Goal: Transaction & Acquisition: Purchase product/service

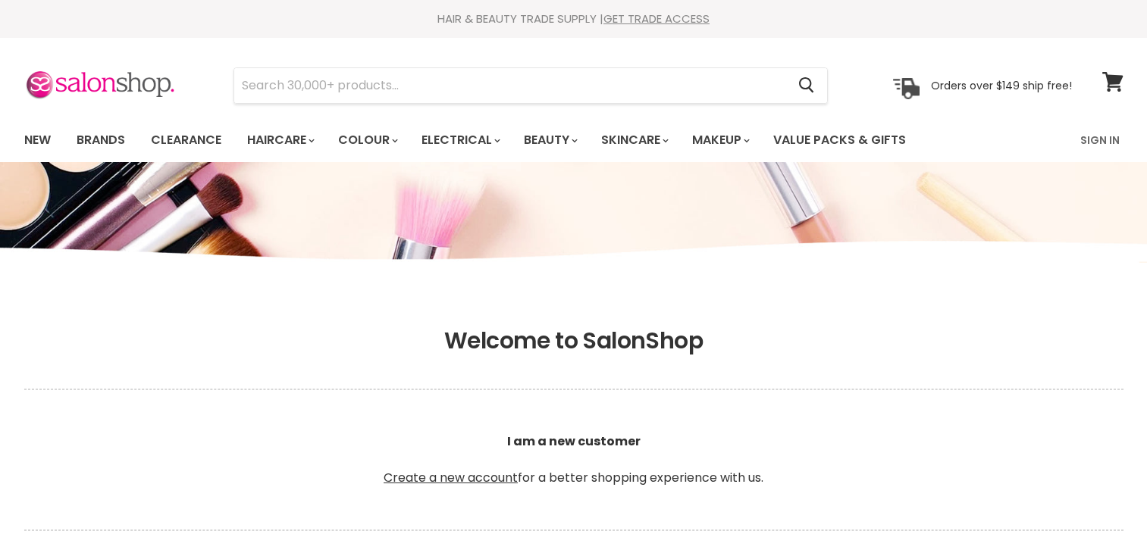
scroll to position [531, 0]
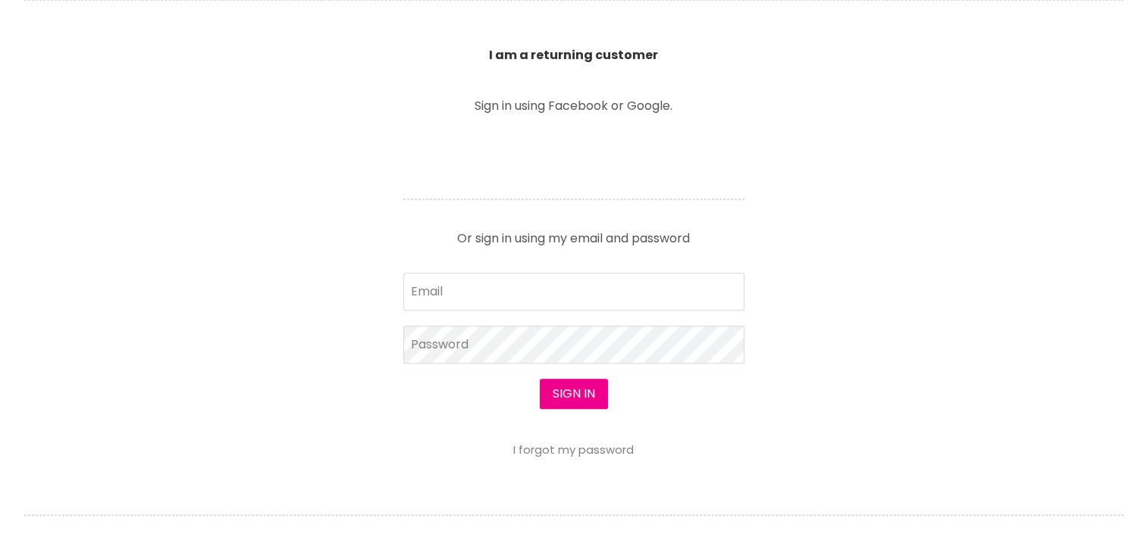
type input "[EMAIL_ADDRESS][DOMAIN_NAME]"
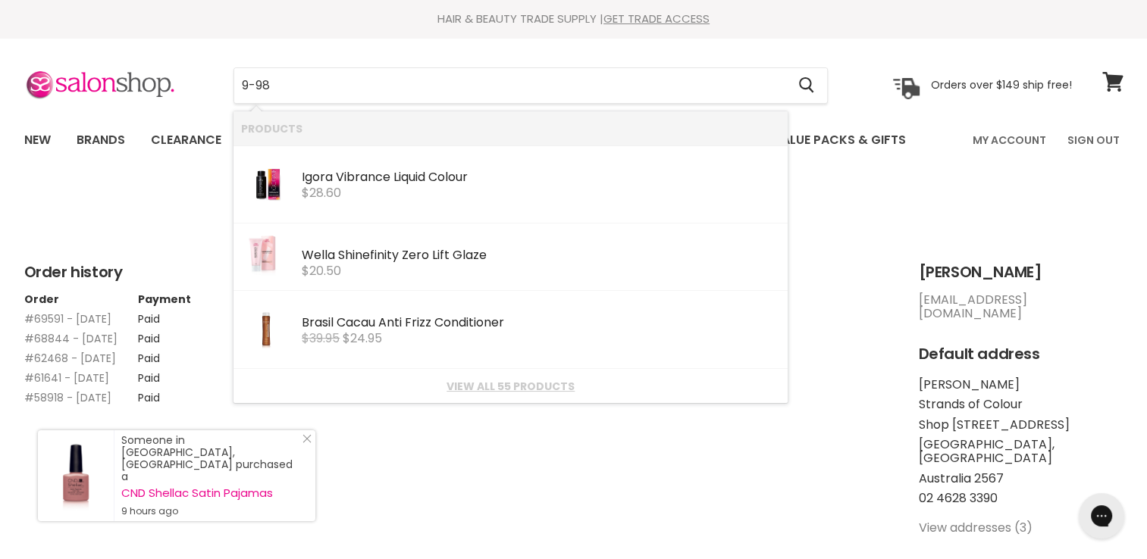
drag, startPoint x: 306, startPoint y: 94, endPoint x: 222, endPoint y: 102, distance: 83.7
click at [222, 102] on div "9-98 Cancel" at bounding box center [531, 85] width 672 height 35
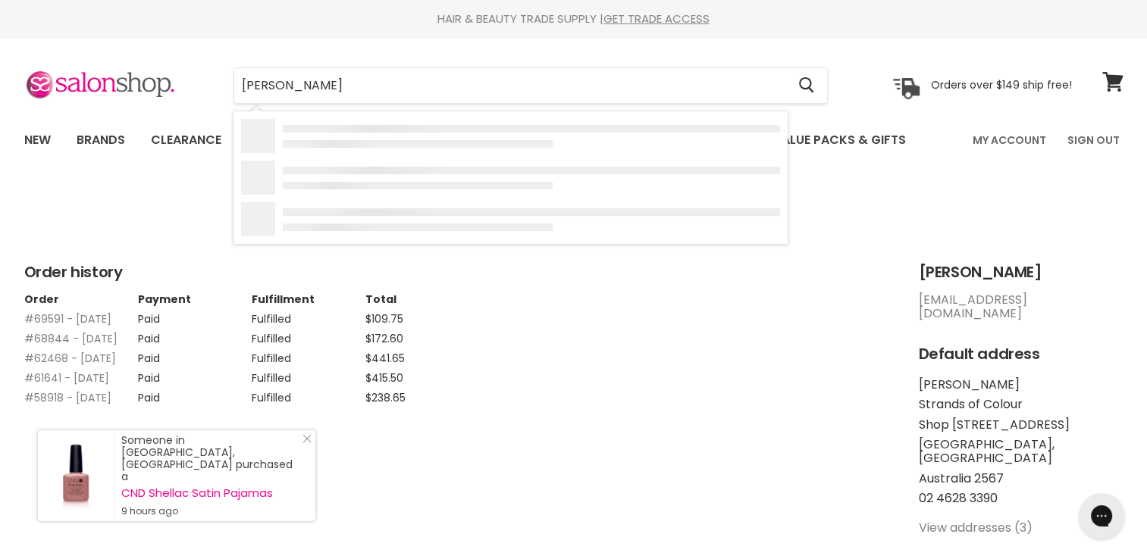
type input "[PERSON_NAME]"
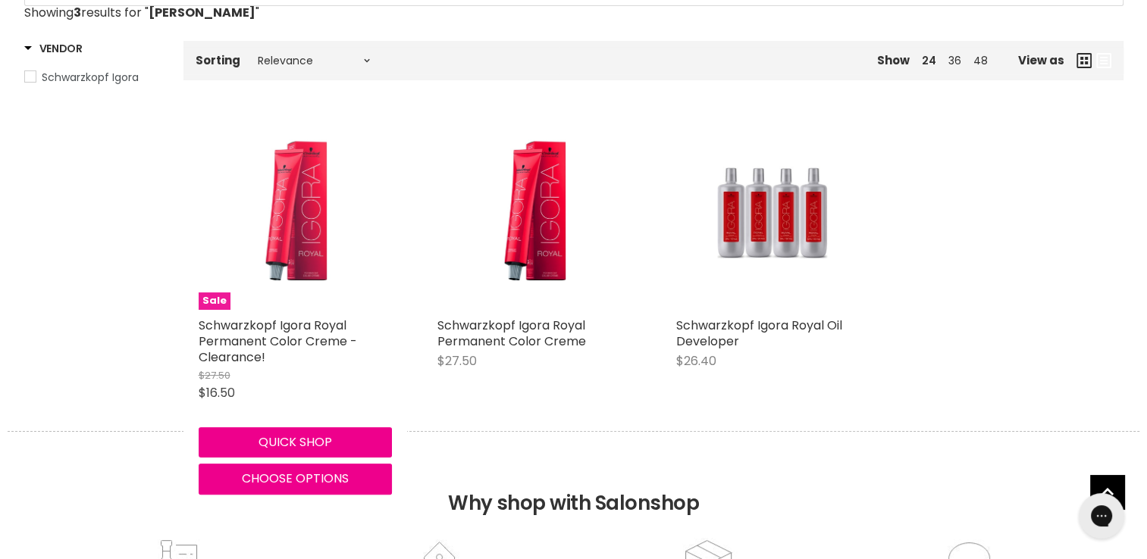
click at [296, 238] on img "Main content" at bounding box center [294, 213] width 128 height 193
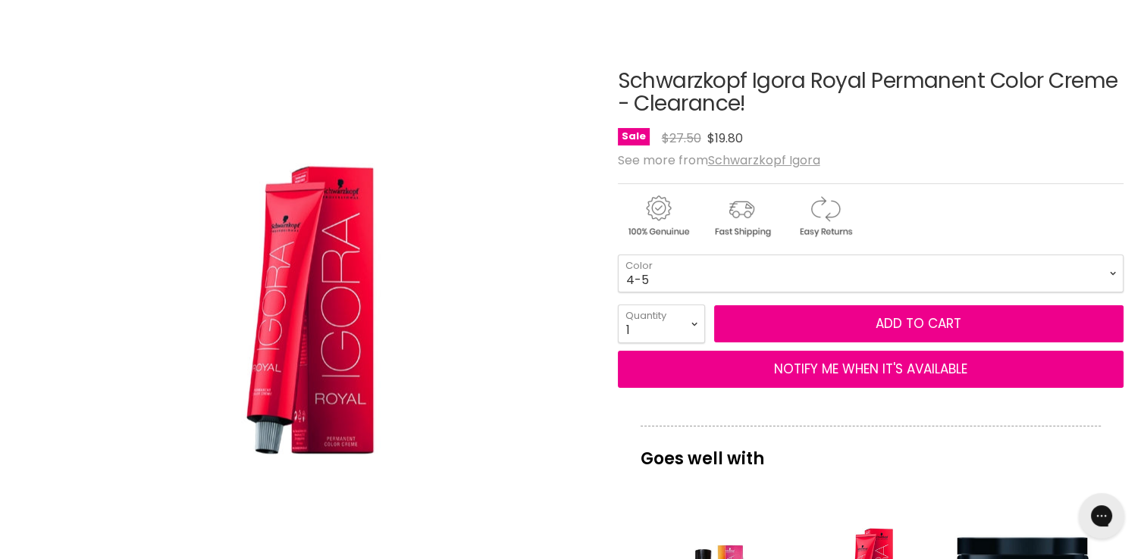
click at [569, 208] on div "Click or scroll to zoom Tap or pinch to zoom" at bounding box center [307, 315] width 566 height 566
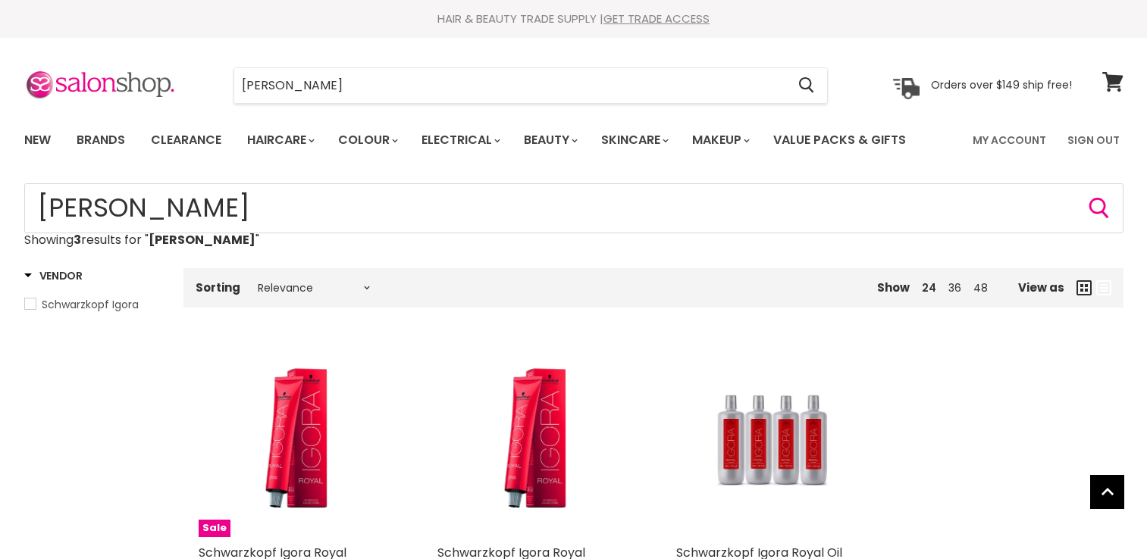
scroll to position [328, 0]
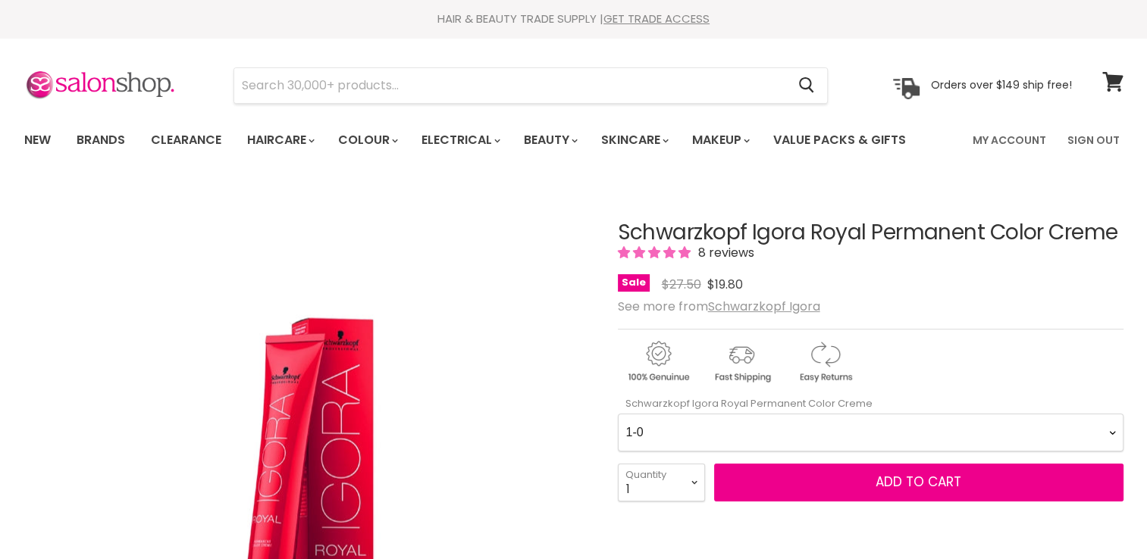
click at [804, 417] on Creme-0-0 "1-0 1-1 3-0 3-65 3-68 4-0 4-5 4-6 4-63 4-65 4-65 4-65 4-68 4-88 4-99 5-0 5-00 5…" at bounding box center [871, 433] width 506 height 38
select Creme-0-0 "9-98"
click at [618, 414] on Creme-0-0 "1-0 1-1 3-0 3-65 3-68 4-0 4-5 4-6 4-63 4-65 4-65 4-65 4-68 4-88 4-99 5-0 5-00 5…" at bounding box center [871, 433] width 506 height 38
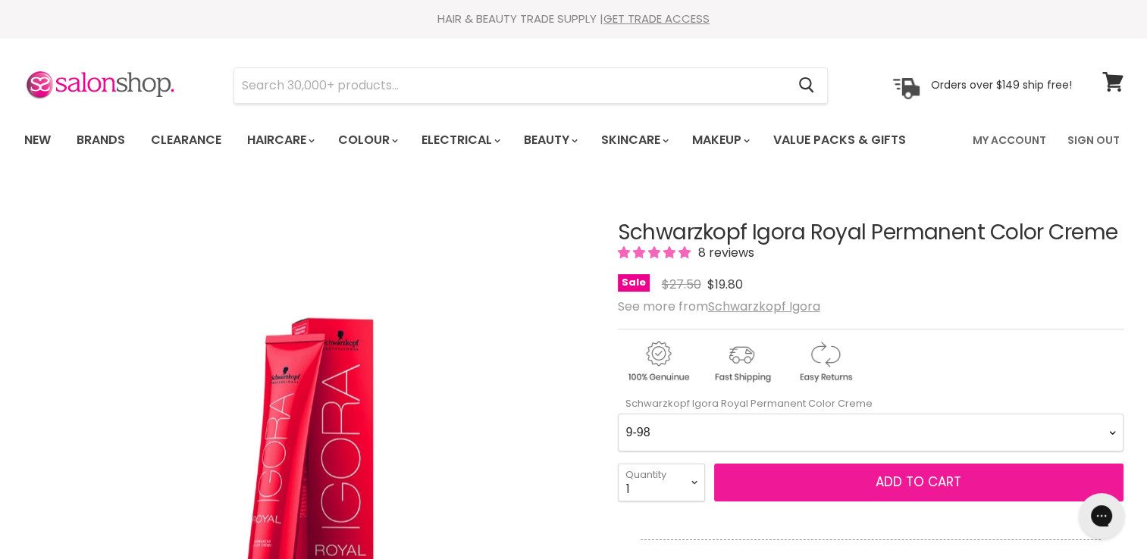
click at [879, 479] on span "Add to cart" at bounding box center [919, 482] width 86 height 18
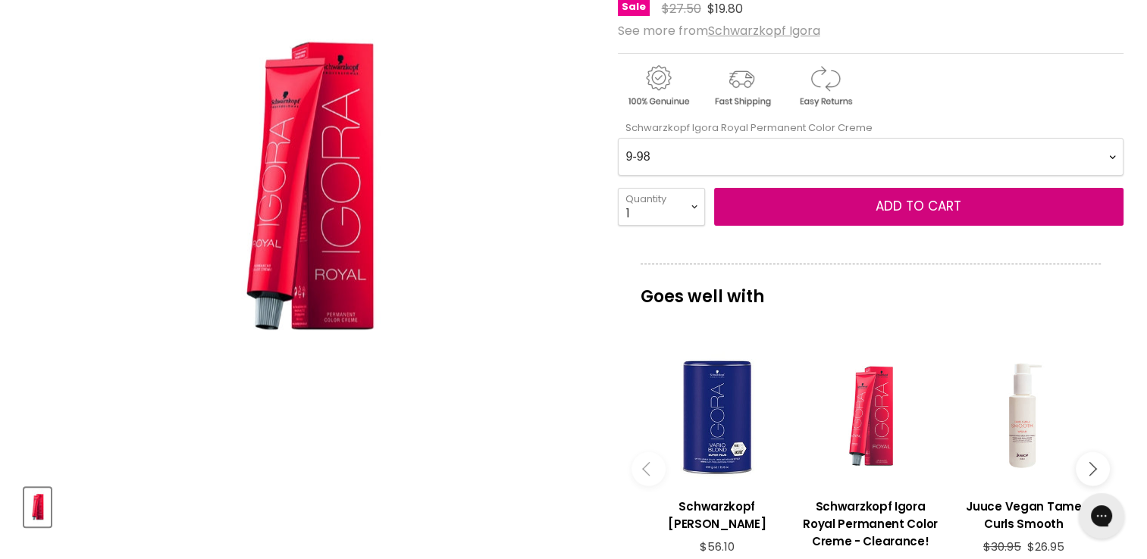
scroll to position [303, 0]
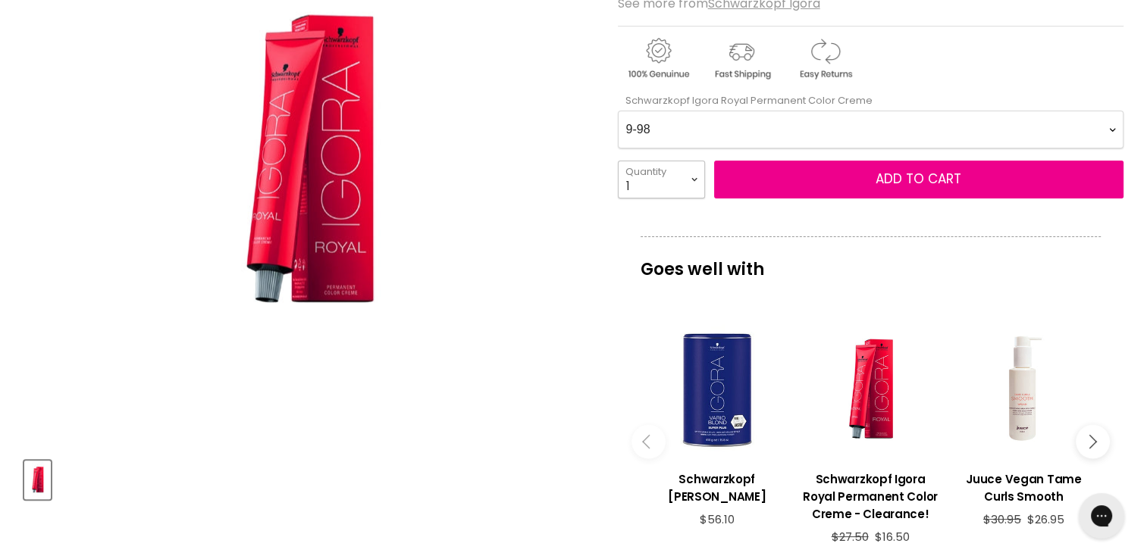
click at [681, 185] on select "1 2 3 4 5 6 7 8 9 10+" at bounding box center [661, 180] width 87 height 38
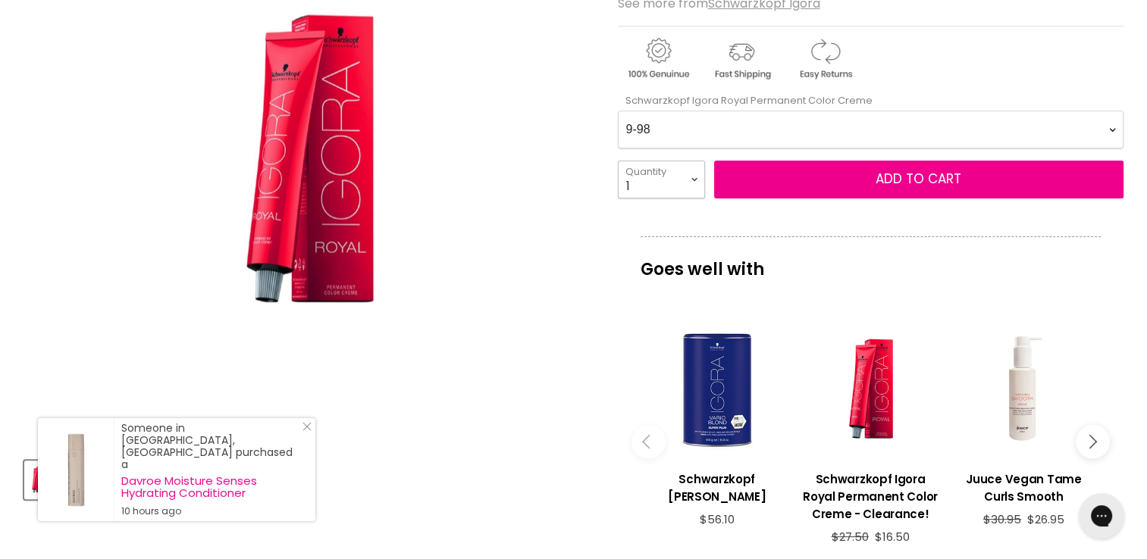
select select "2"
click at [618, 161] on select "1 2 3 4 5 6 7 8 9 10+" at bounding box center [661, 180] width 87 height 38
type input "2"
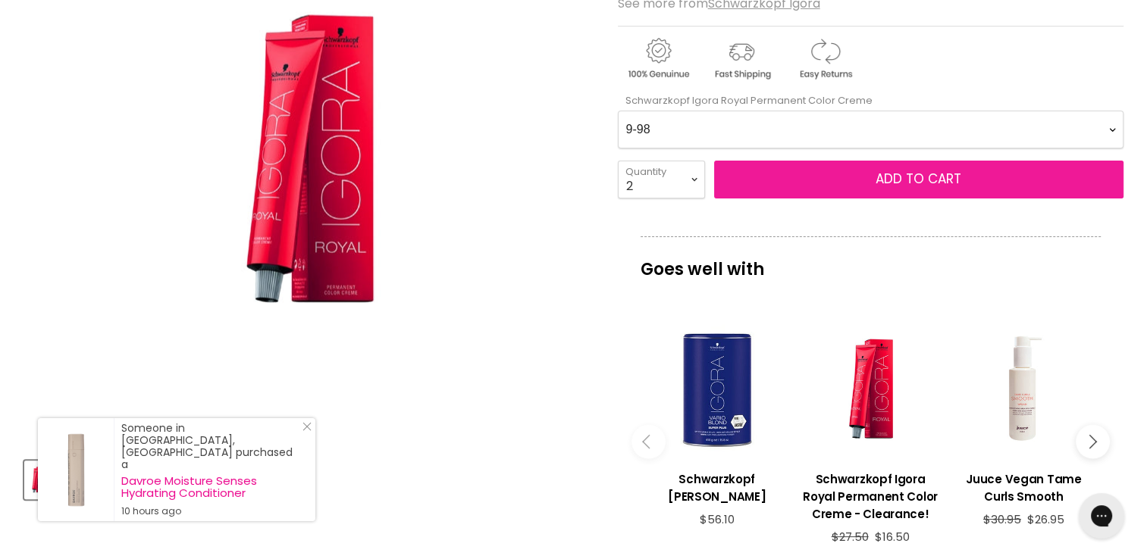
click at [896, 168] on button "Add to cart" at bounding box center [918, 180] width 409 height 38
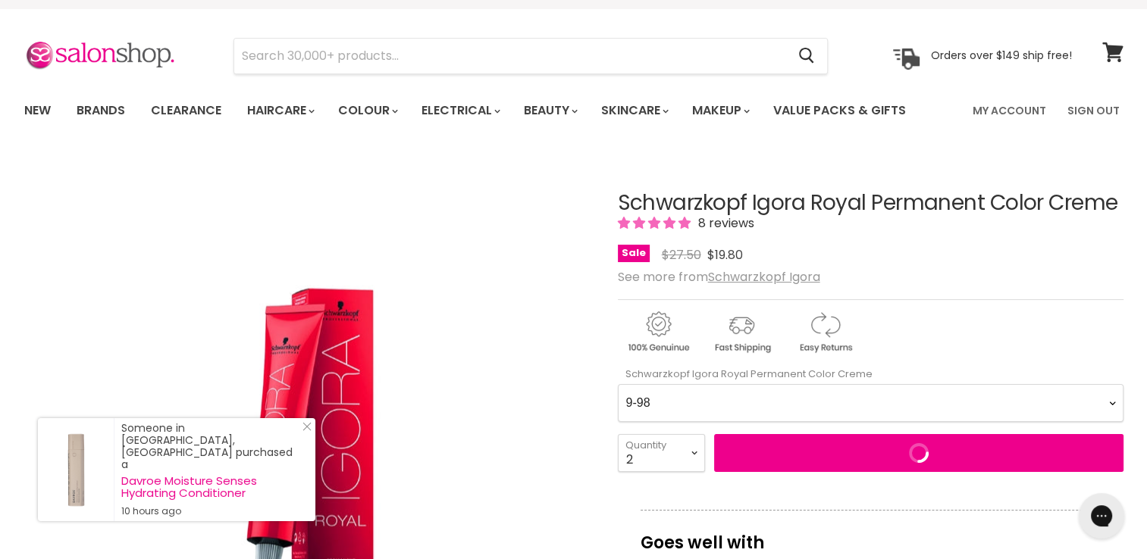
scroll to position [0, 0]
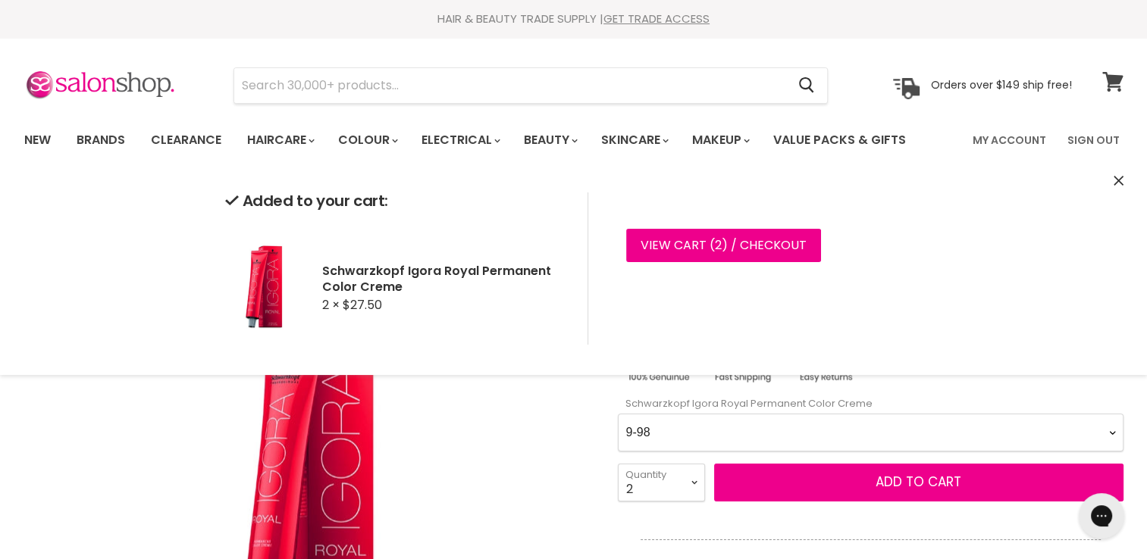
click at [1114, 77] on span at bounding box center [1122, 72] width 17 height 17
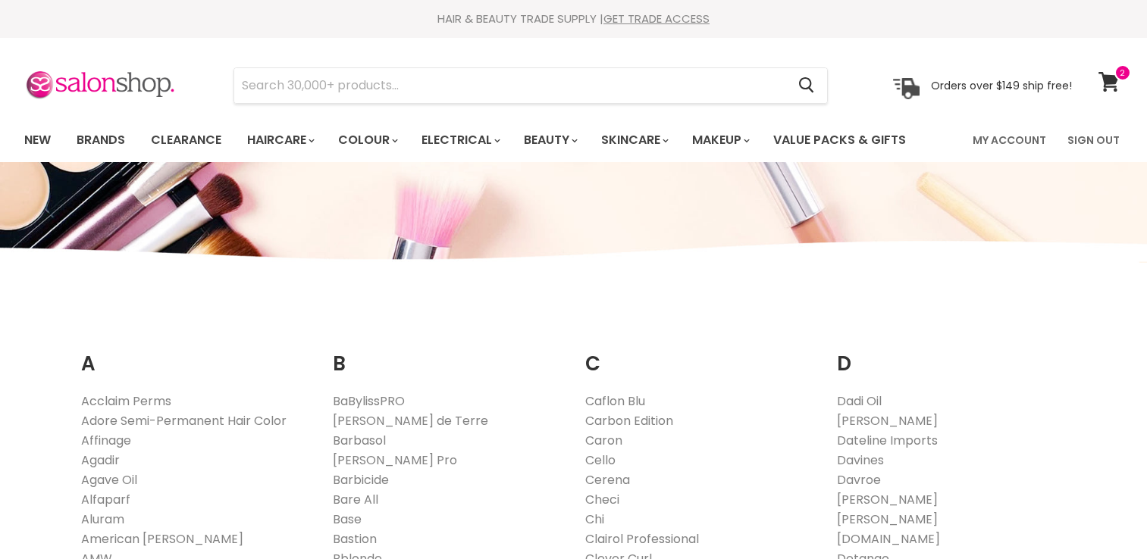
scroll to position [227, 0]
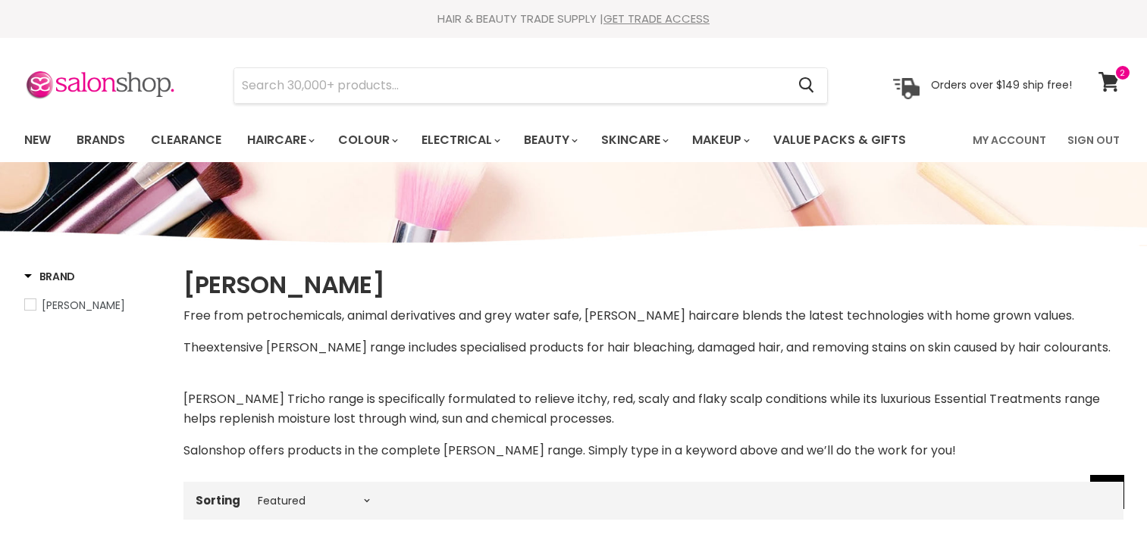
select select "manual"
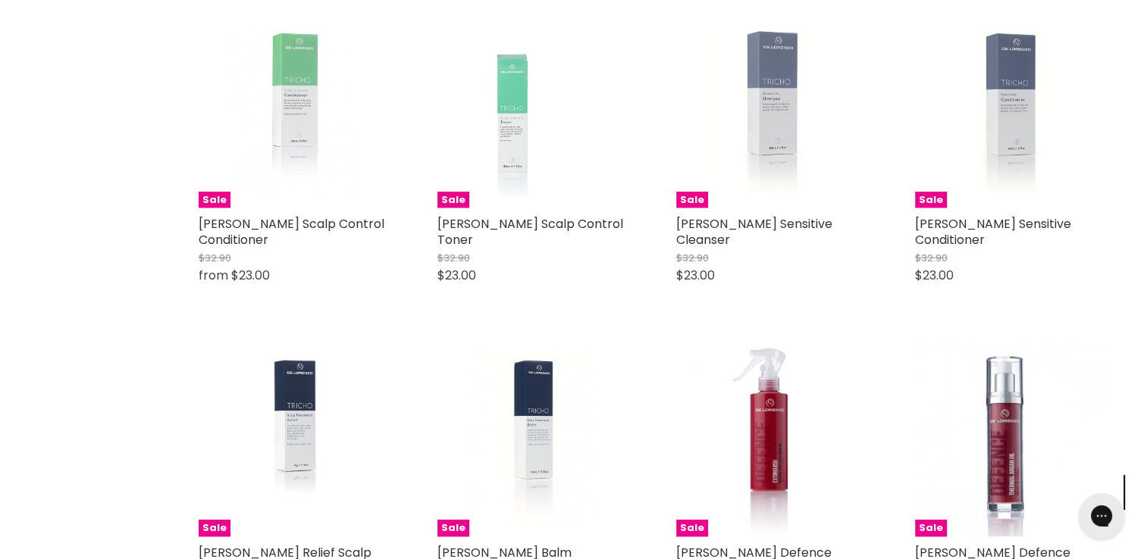
scroll to position [3487, 0]
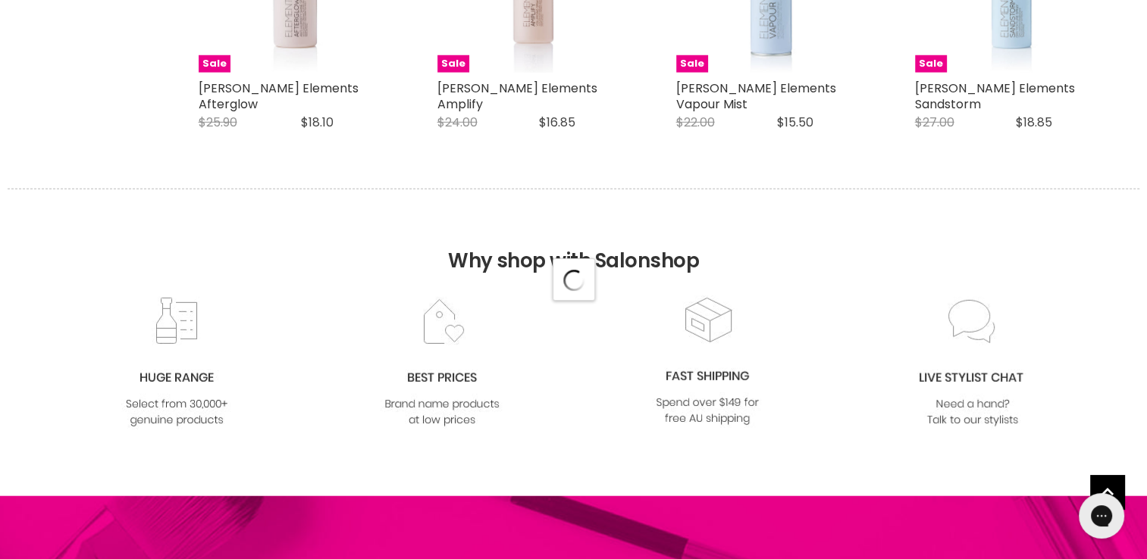
select select "manual"
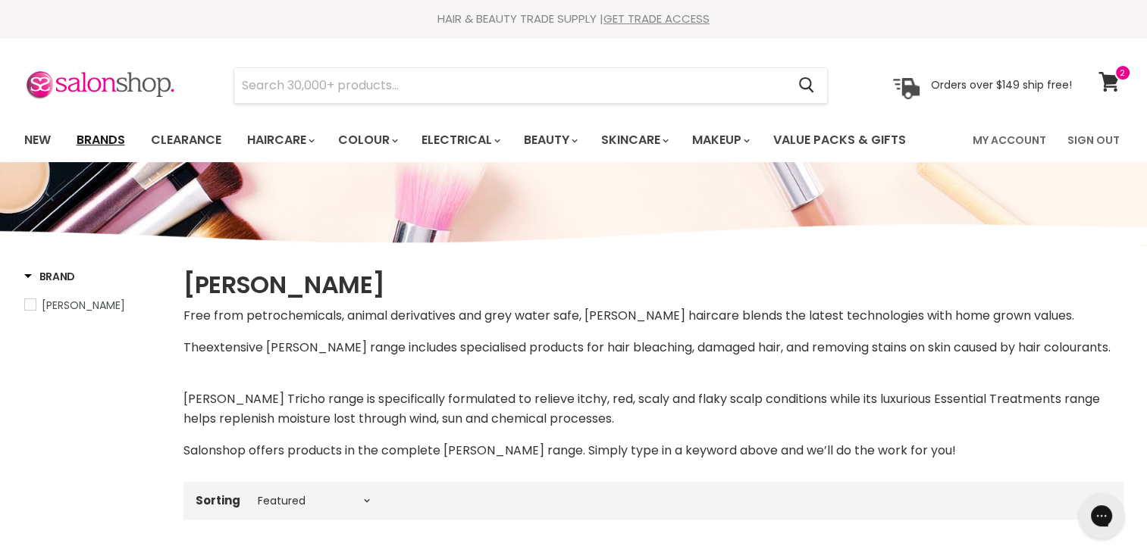
click at [105, 137] on link "Brands" at bounding box center [100, 140] width 71 height 32
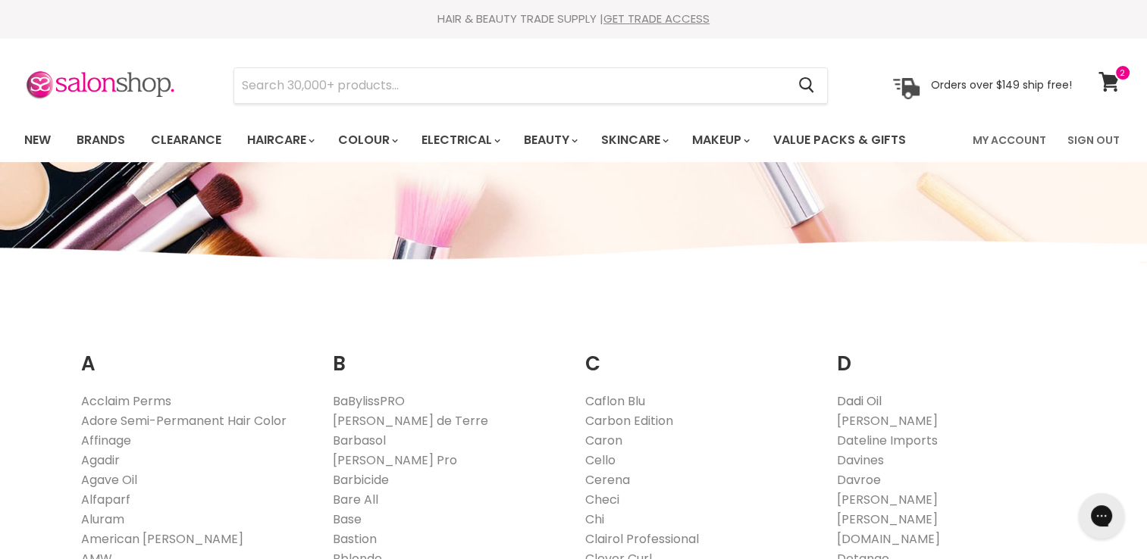
click at [852, 403] on link "Dadi Oil" at bounding box center [859, 401] width 45 height 17
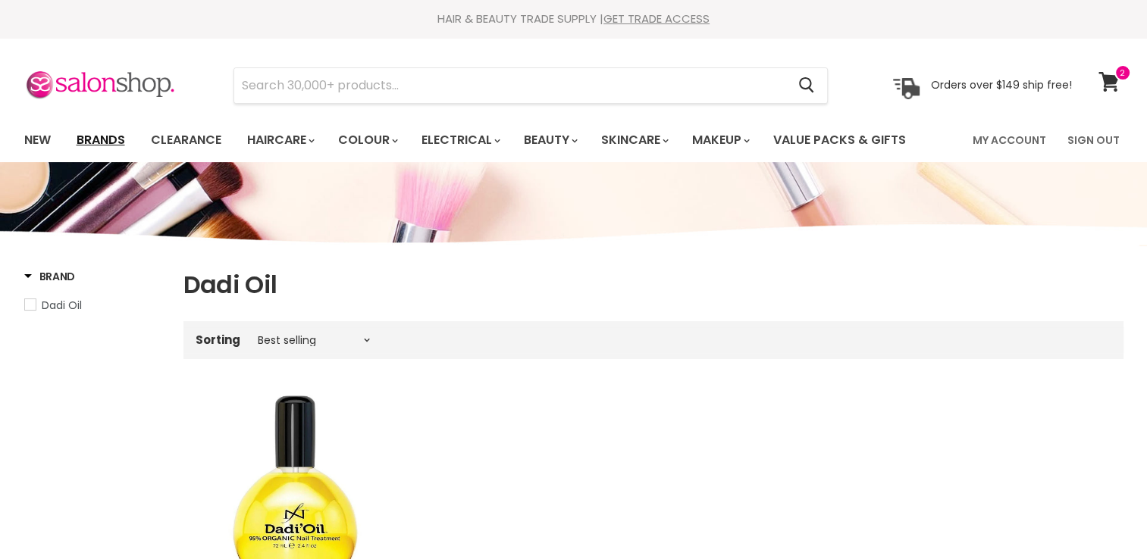
click at [106, 144] on link "Brands" at bounding box center [100, 140] width 71 height 32
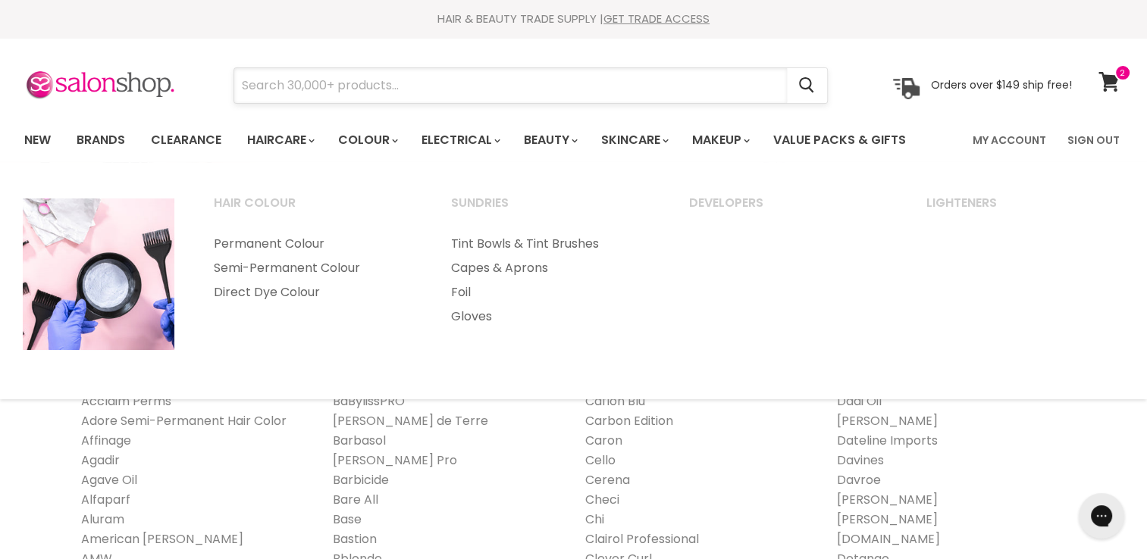
click at [403, 88] on input "Search" at bounding box center [510, 85] width 553 height 35
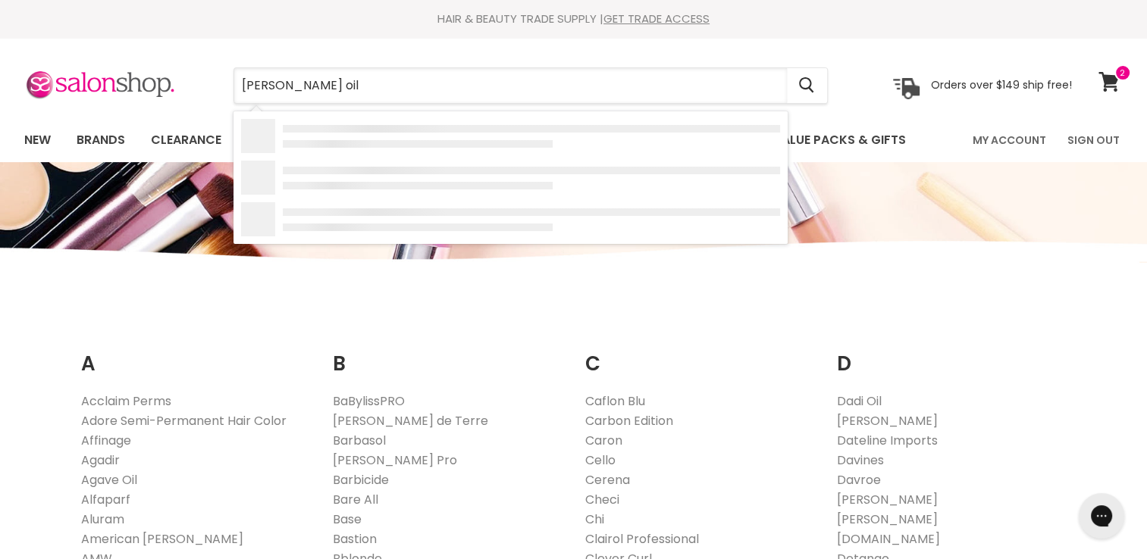
type input "[PERSON_NAME] oil"
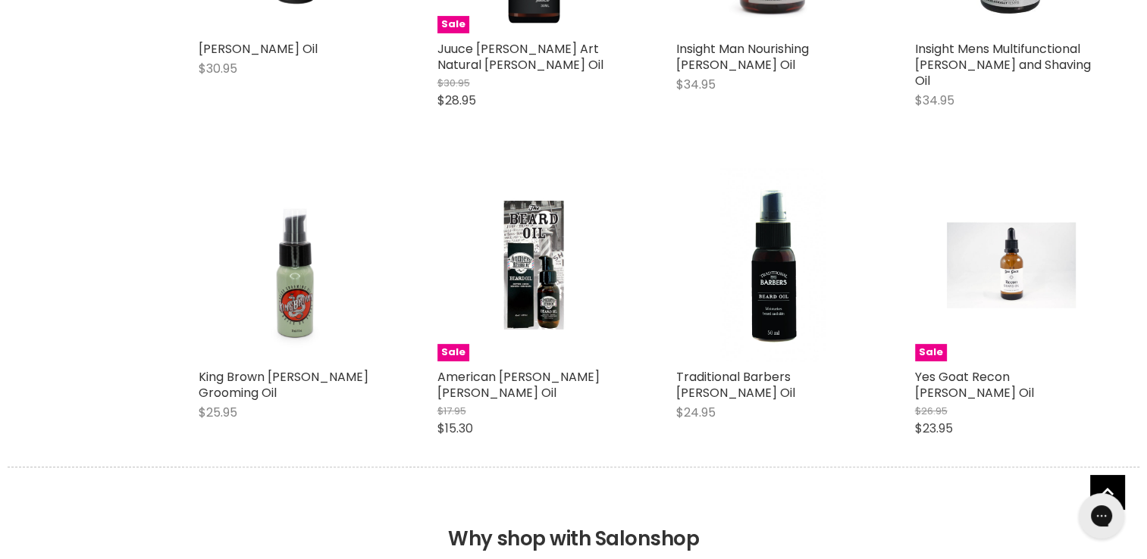
scroll to position [531, 0]
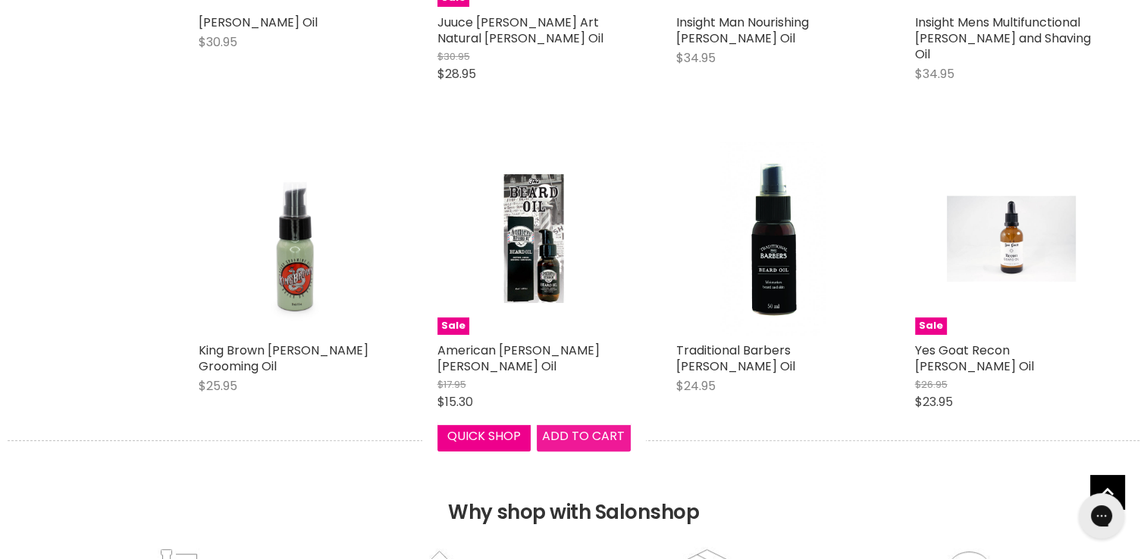
click at [590, 434] on span "Add to cart" at bounding box center [583, 436] width 83 height 17
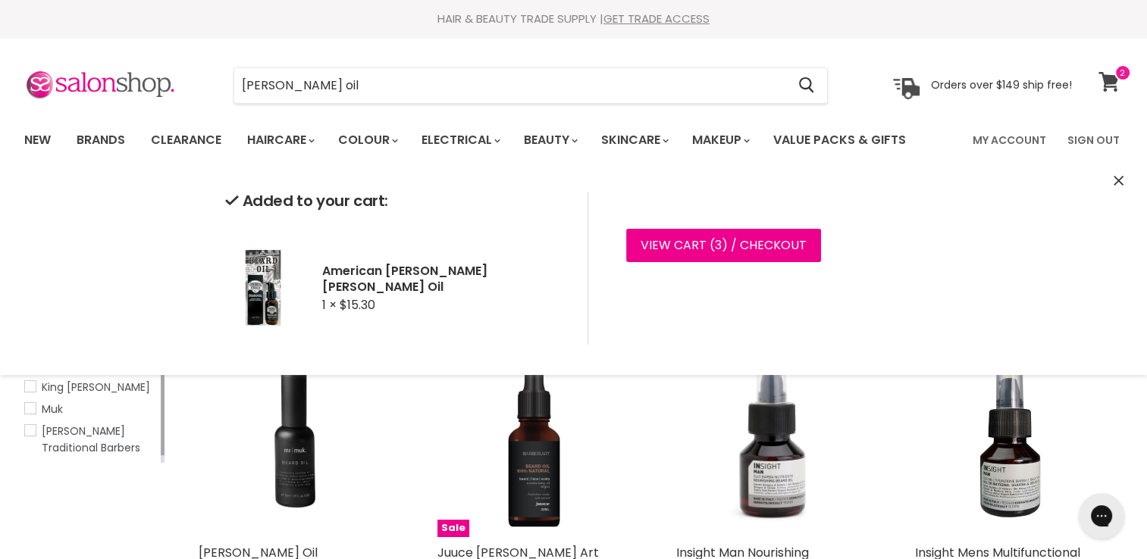
click at [1107, 81] on icon at bounding box center [1108, 82] width 20 height 20
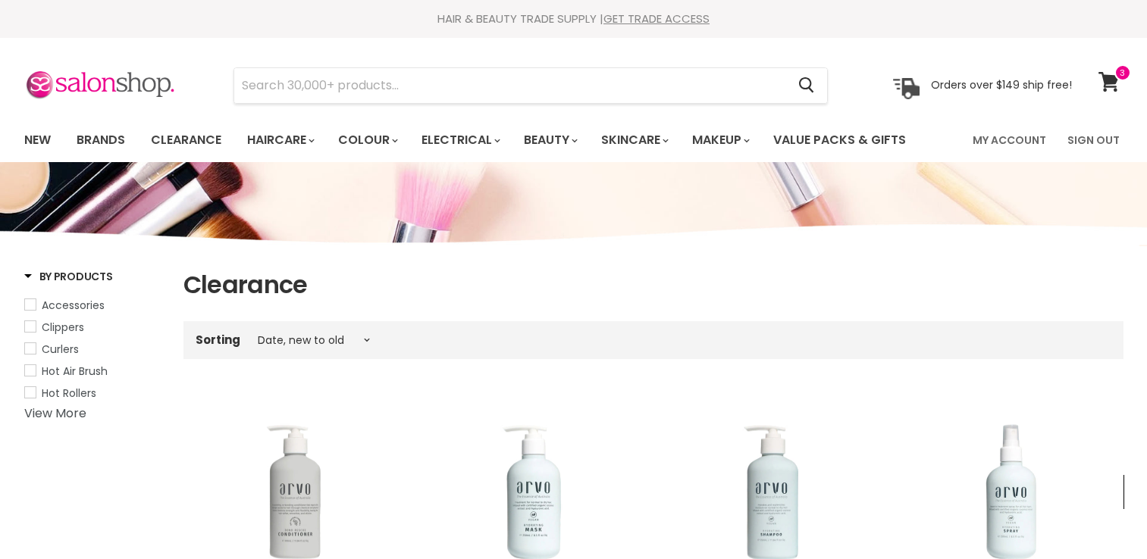
select select "created-descending"
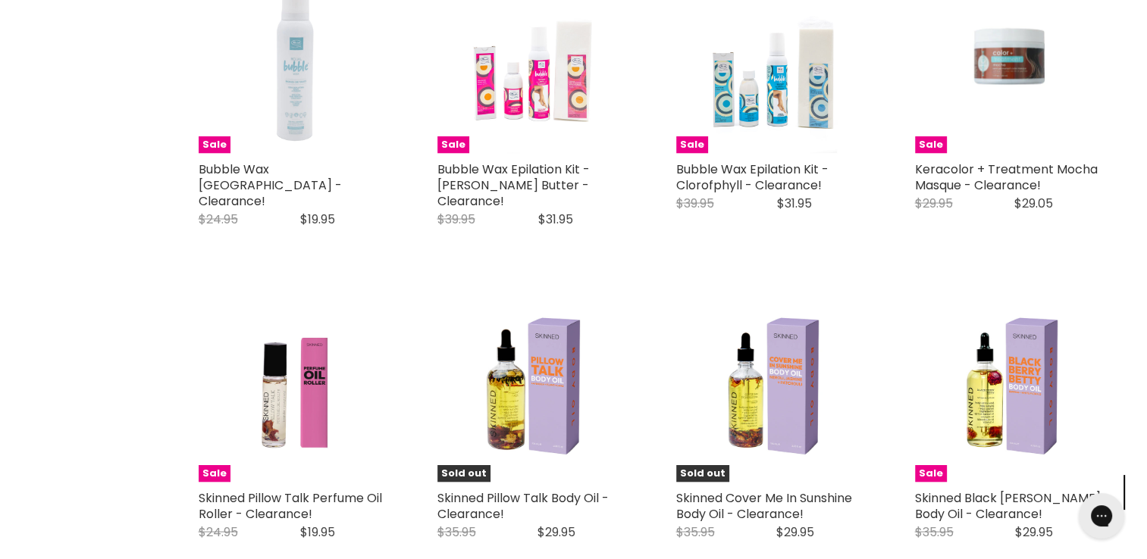
scroll to position [3032, 0]
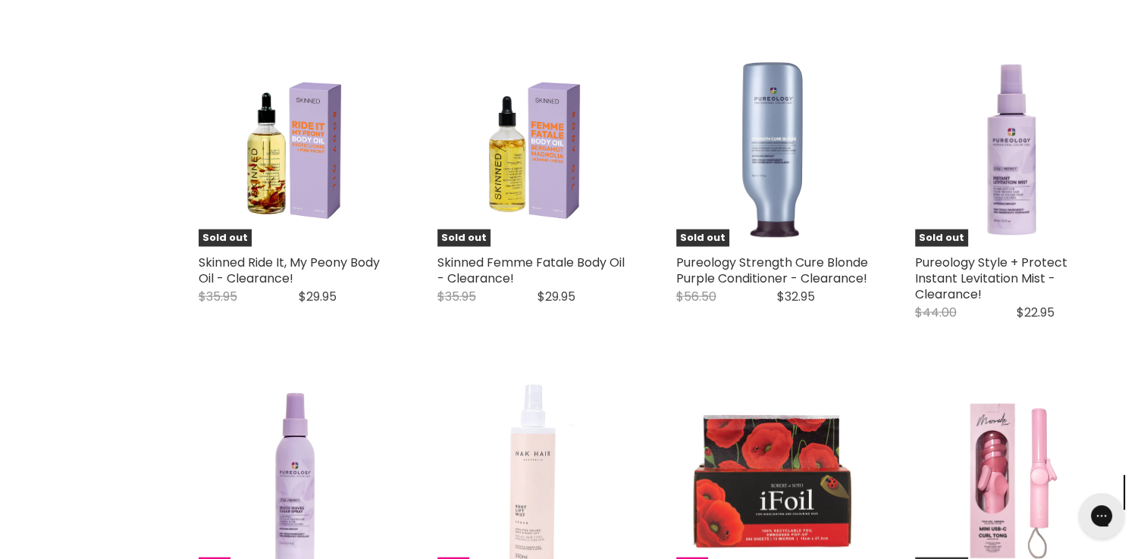
scroll to position [3639, 0]
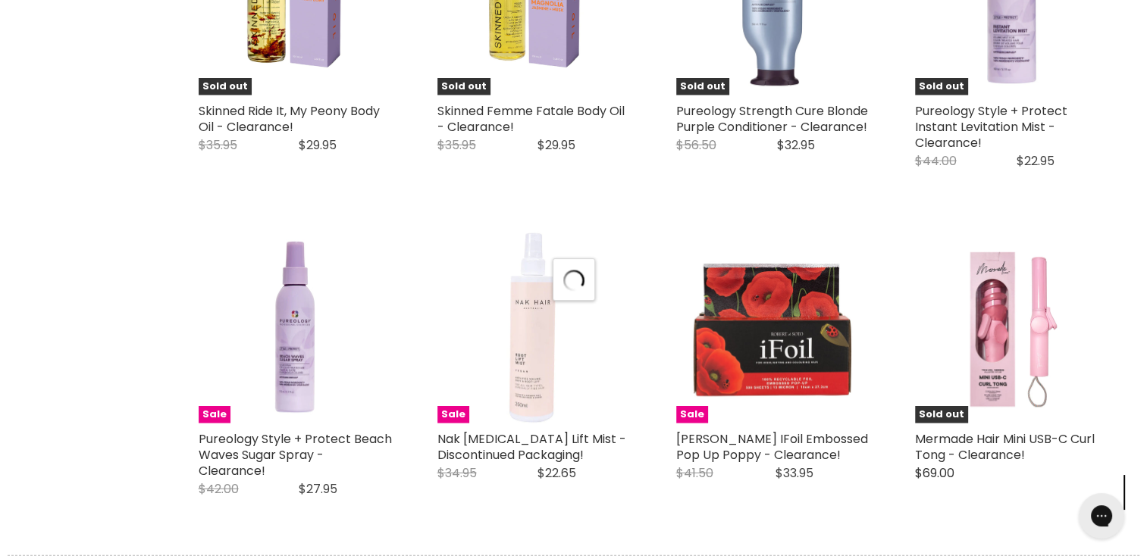
select select "created-descending"
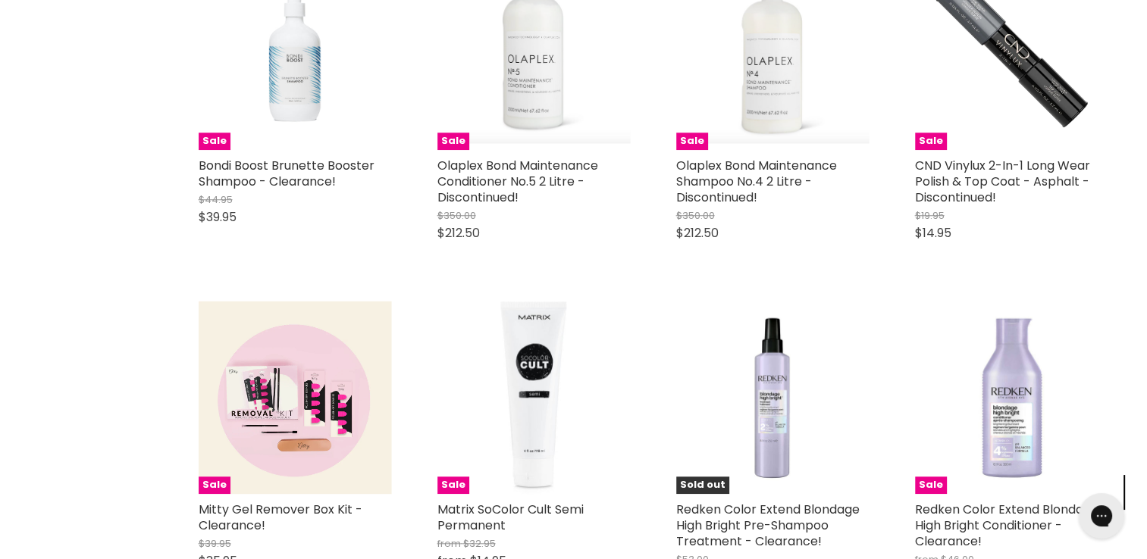
scroll to position [7050, 0]
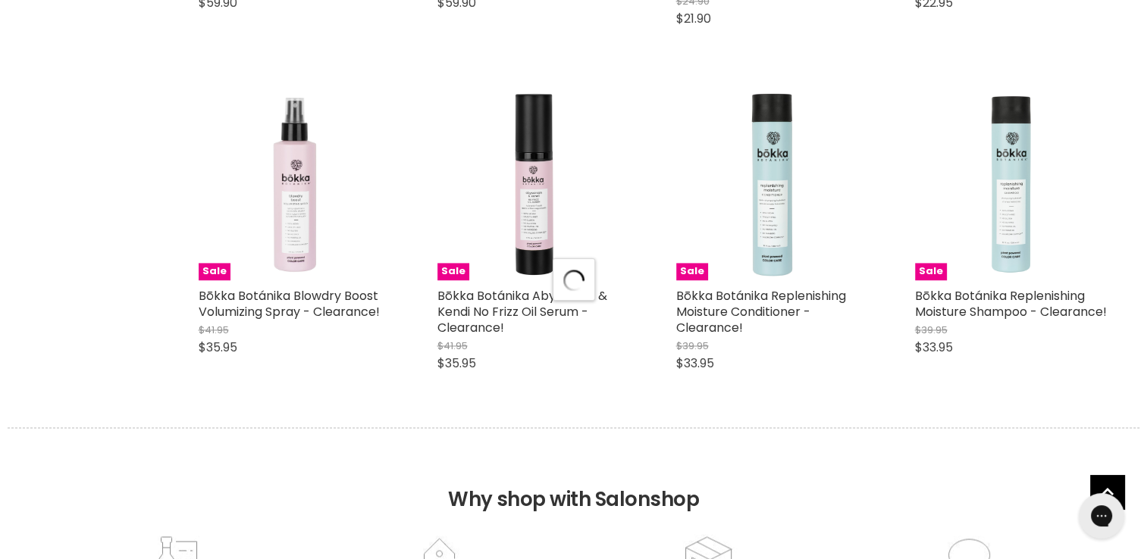
select select "created-descending"
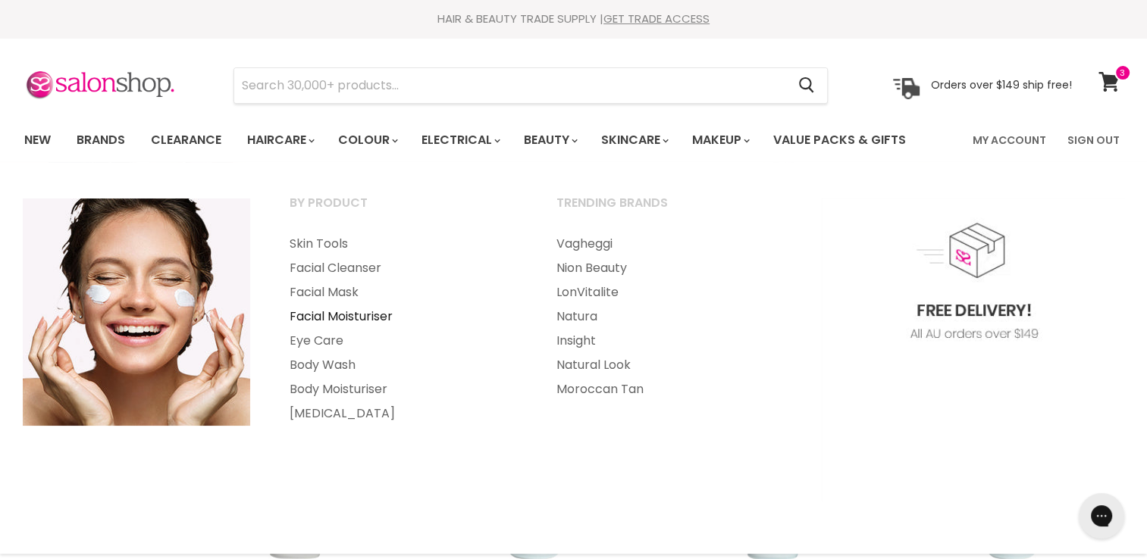
click at [358, 317] on link "Facial Moisturiser" at bounding box center [403, 317] width 264 height 24
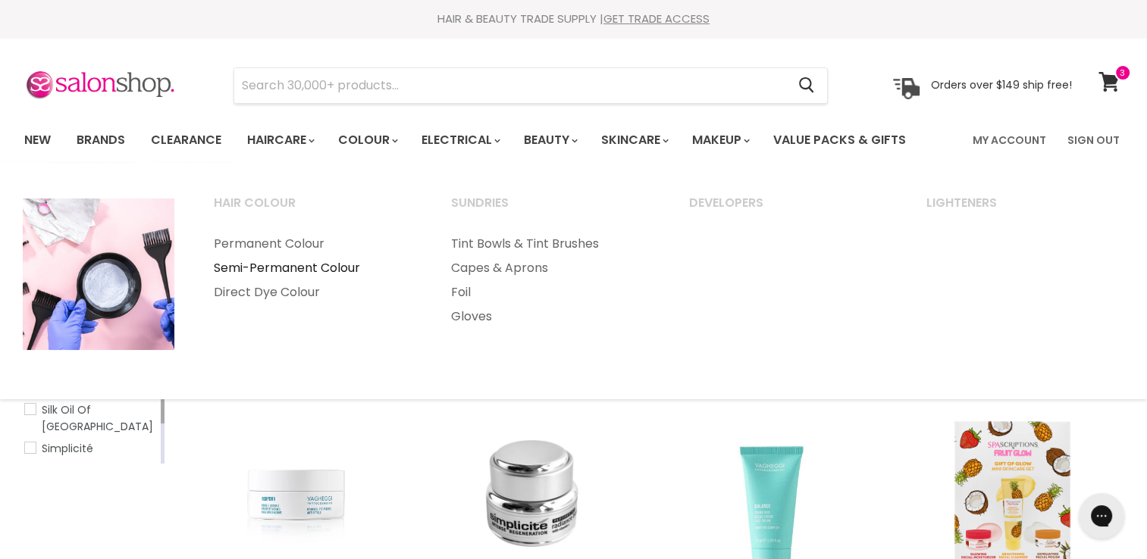
click at [331, 266] on link "Semi-Permanent Colour" at bounding box center [312, 268] width 235 height 24
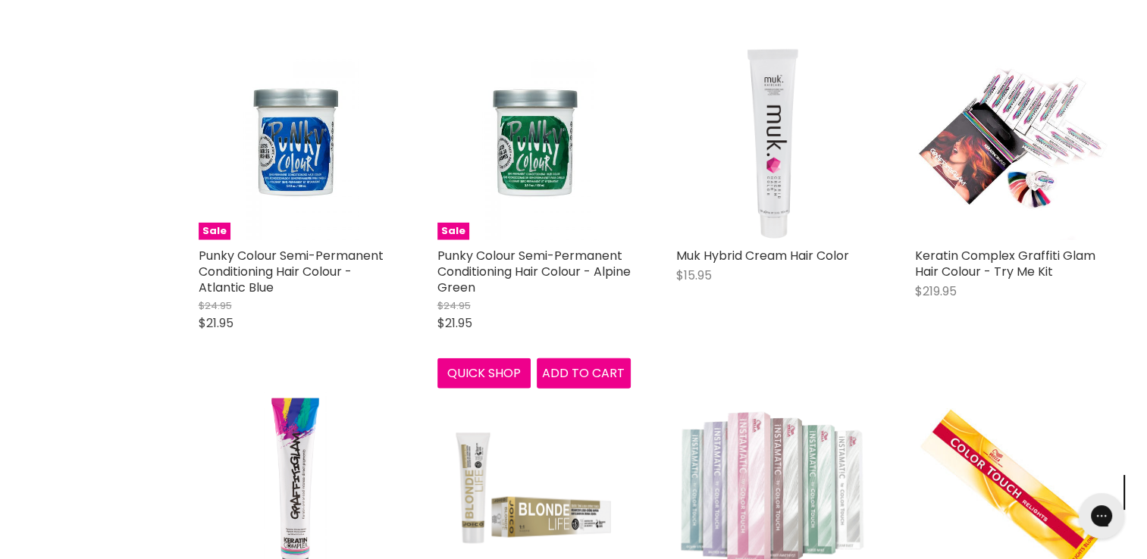
scroll to position [3715, 0]
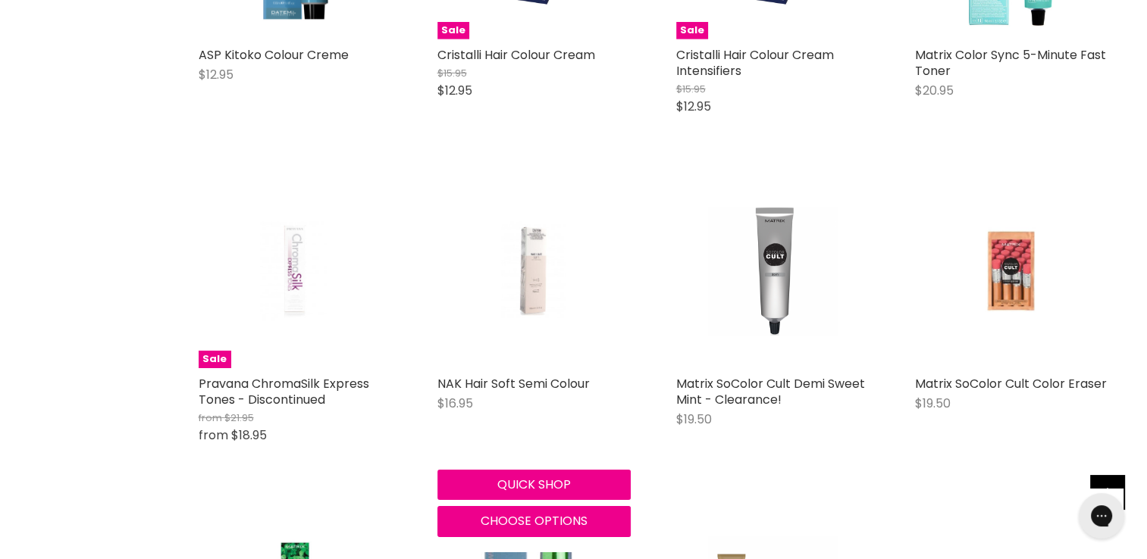
scroll to position [4852, 0]
click at [512, 281] on img "Main content" at bounding box center [533, 271] width 128 height 193
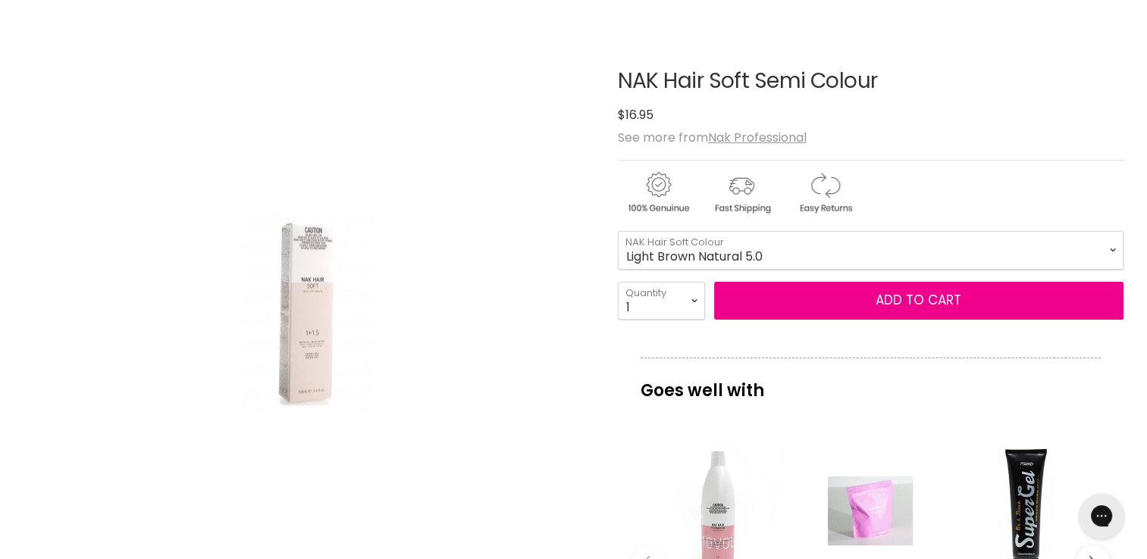
click at [618, 231] on select "[PERSON_NAME] Black Natural 1.0 Black Ash Intensive 1.10 Very Dark Brown Natura…" at bounding box center [871, 250] width 506 height 38
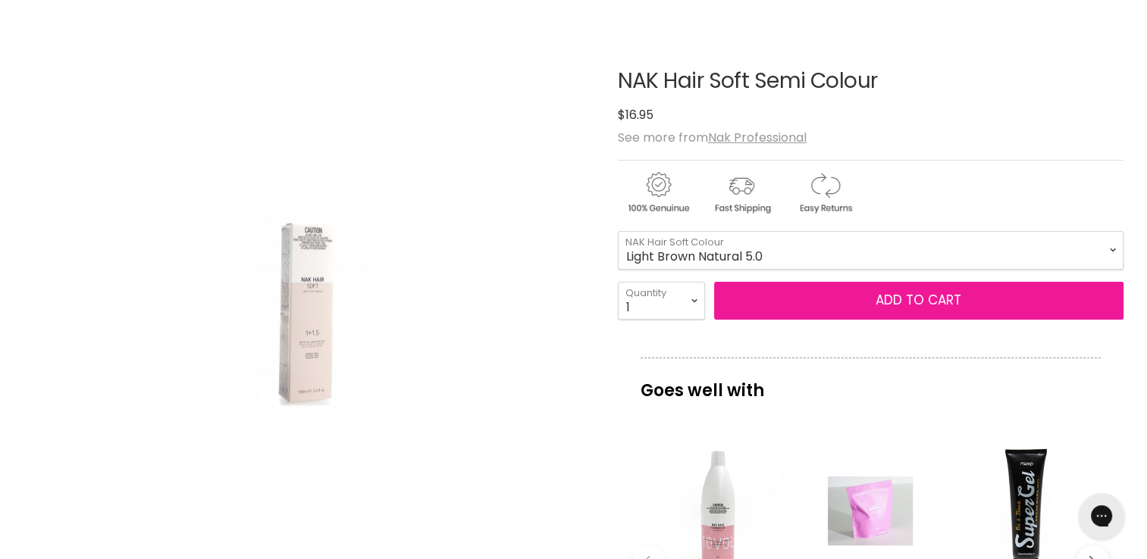
click at [825, 306] on button "Add to cart" at bounding box center [918, 301] width 409 height 38
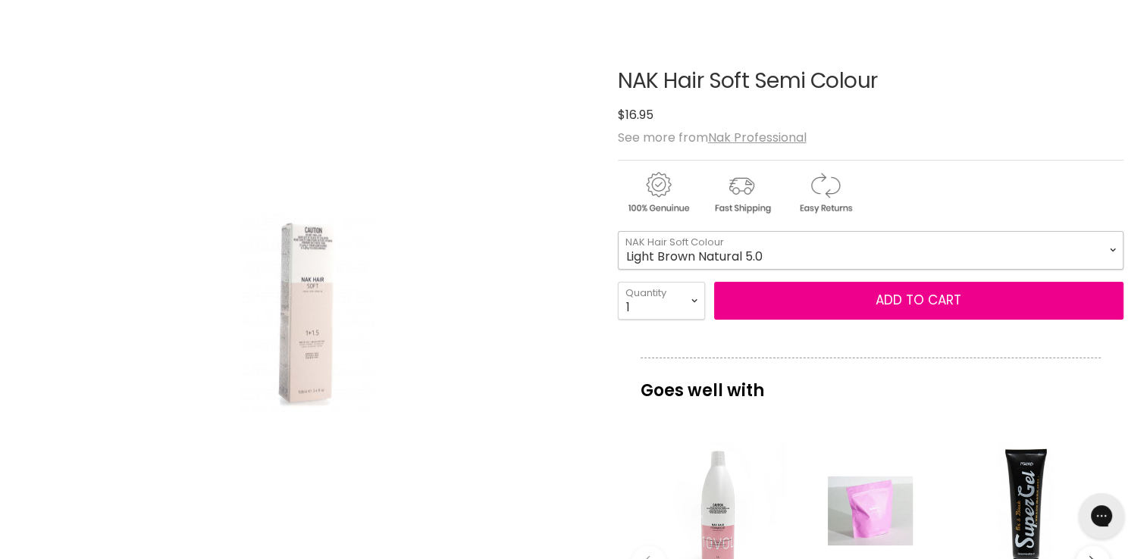
click at [779, 250] on select "[PERSON_NAME] Black Natural 1.0 Black Ash Intensive 1.10 Very Dark Brown Natura…" at bounding box center [871, 250] width 506 height 38
click at [618, 231] on select "[PERSON_NAME] Black Natural 1.0 Black Ash Intensive 1.10 Very Dark Brown Natura…" at bounding box center [871, 250] width 506 height 38
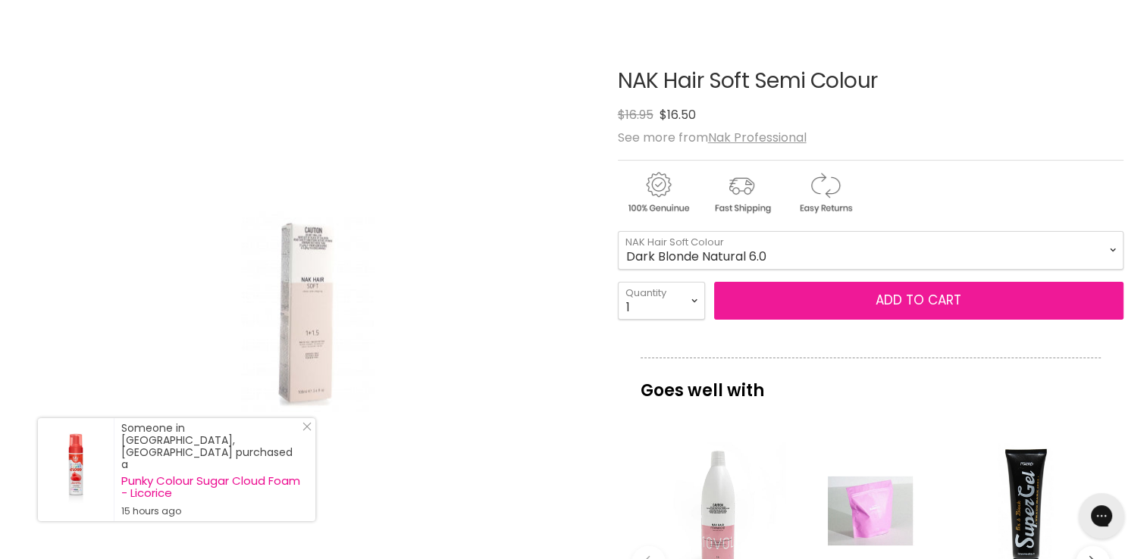
click at [857, 303] on button "Add to cart" at bounding box center [918, 301] width 409 height 38
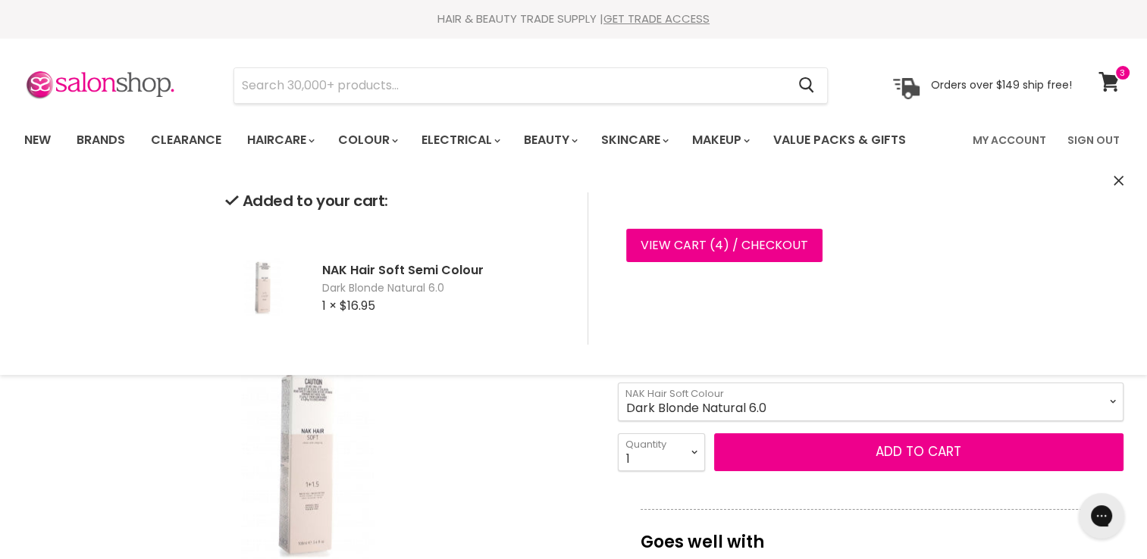
click at [787, 411] on select "[PERSON_NAME] Black Natural 1.0 Black Ash Intensive 1.10 Very Dark Brown Natura…" at bounding box center [871, 402] width 506 height 38
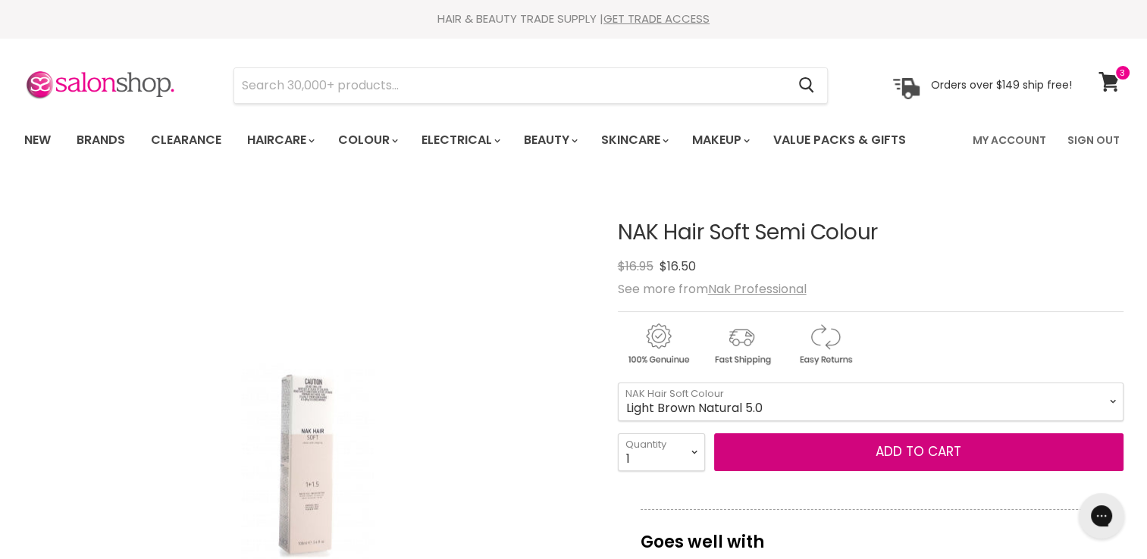
click at [618, 383] on select "[PERSON_NAME] Black Natural 1.0 Black Ash Intensive 1.10 Very Dark Brown Natura…" at bounding box center [871, 402] width 506 height 38
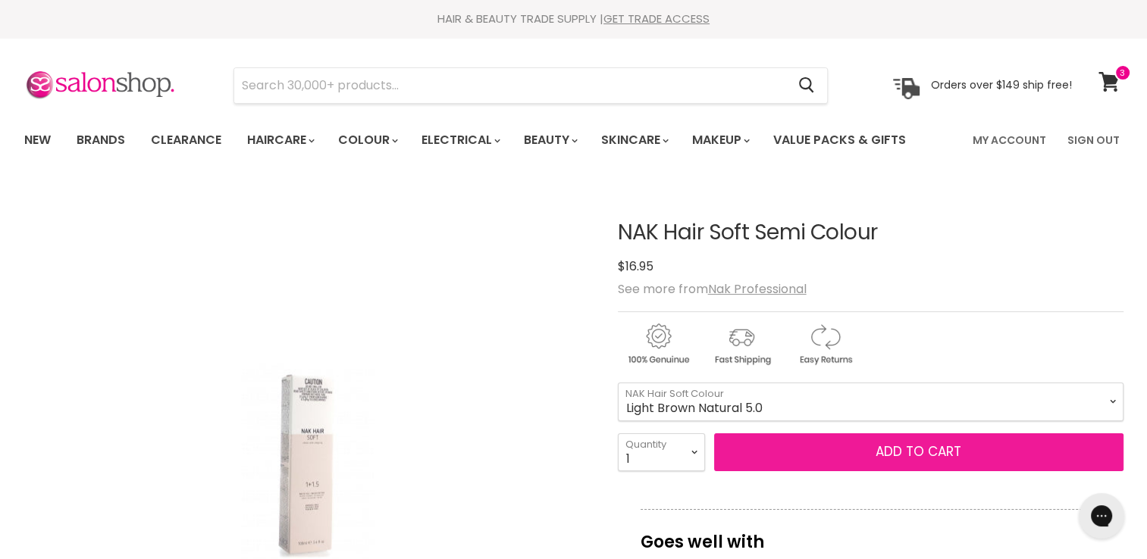
click at [924, 453] on button "Add to cart" at bounding box center [918, 453] width 409 height 38
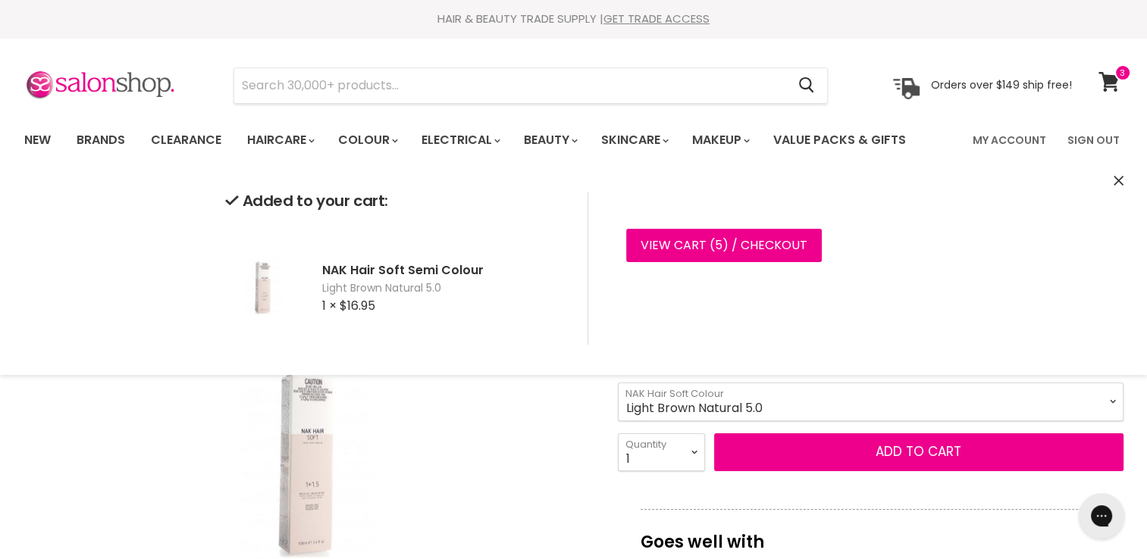
click at [815, 408] on select "[PERSON_NAME] Black Natural 1.0 Black Ash Intensive 1.10 Very Dark Brown Natura…" at bounding box center [871, 402] width 506 height 38
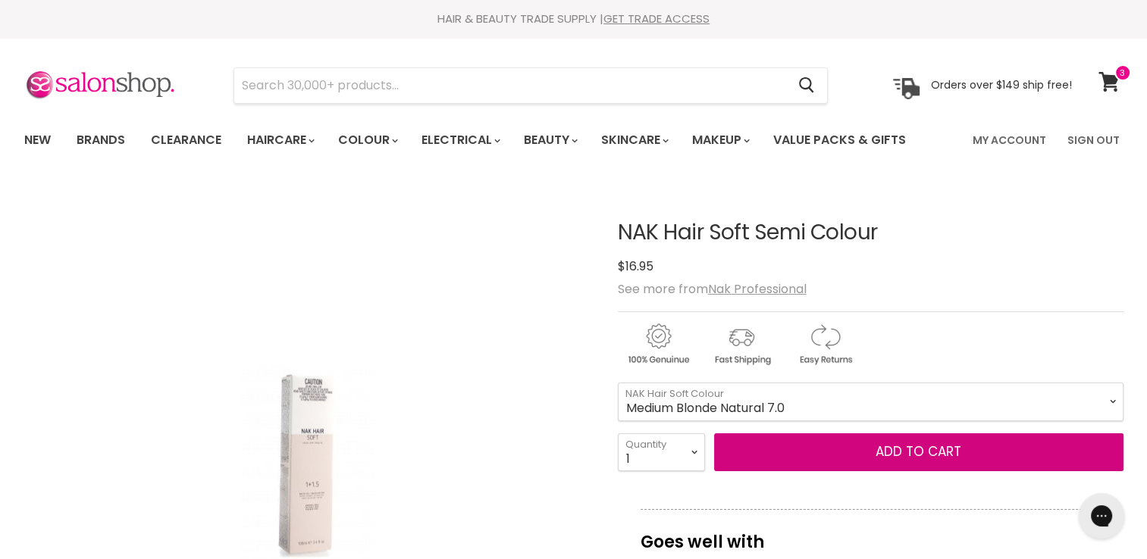
click at [618, 383] on select "[PERSON_NAME] Black Natural 1.0 Black Ash Intensive 1.10 Very Dark Brown Natura…" at bounding box center [871, 402] width 506 height 38
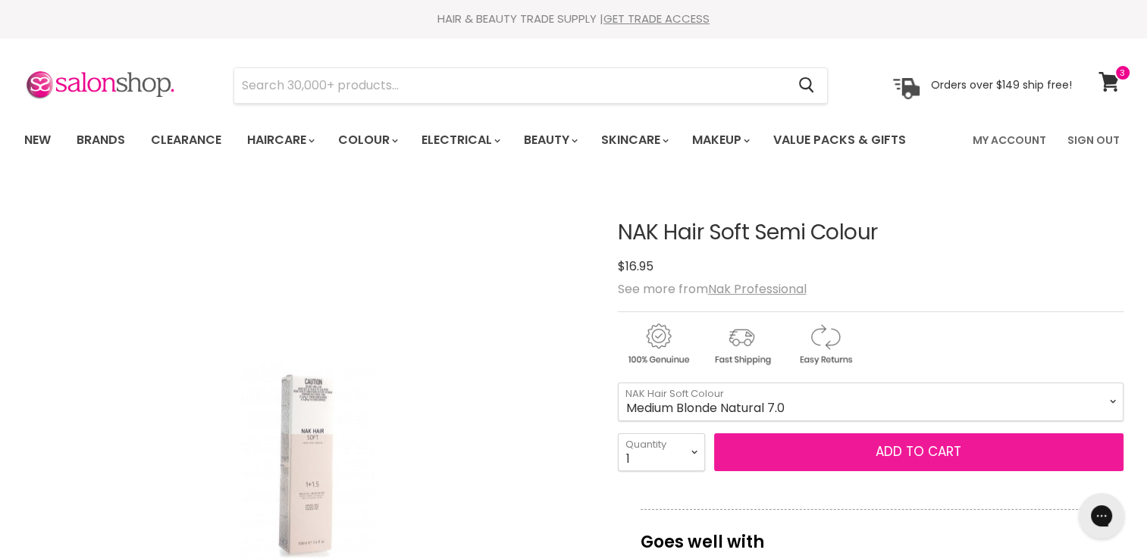
click at [876, 453] on button "Add to cart" at bounding box center [918, 453] width 409 height 38
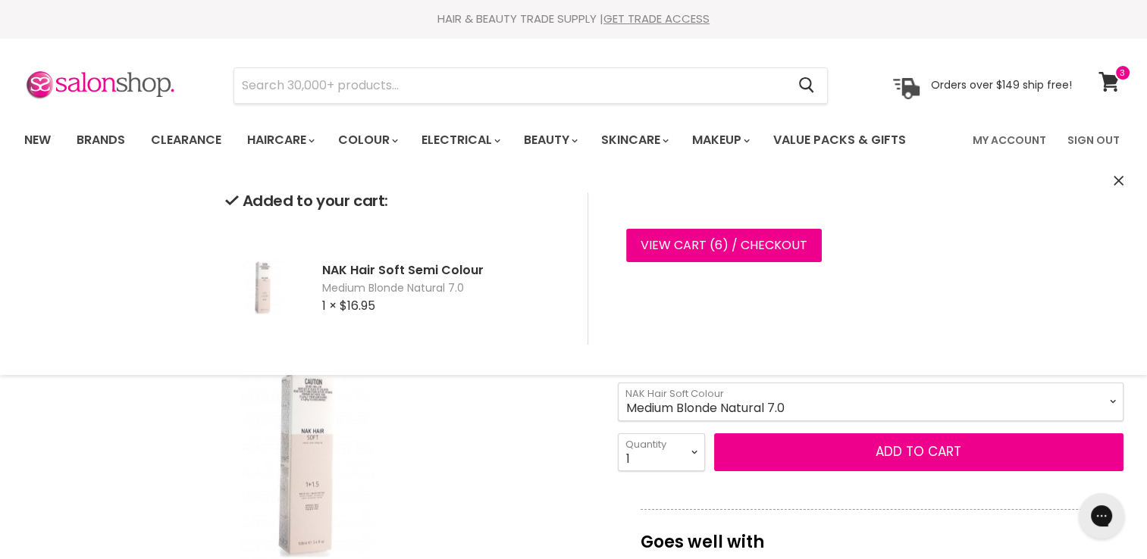
click at [801, 409] on select "[PERSON_NAME] Black Natural 1.0 Black Ash Intensive 1.10 Very Dark Brown Natura…" at bounding box center [871, 402] width 506 height 38
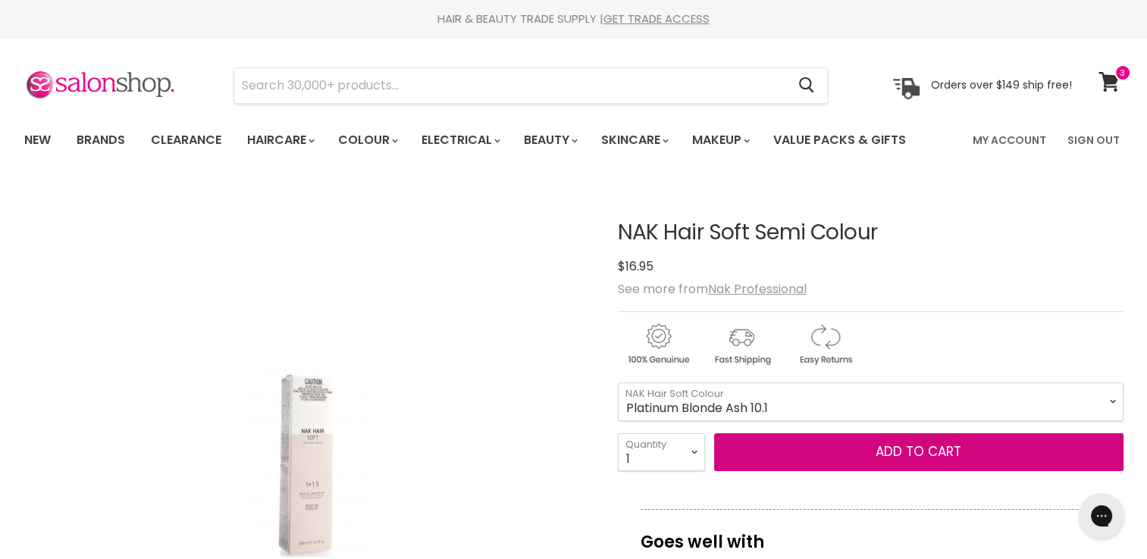
click at [618, 383] on select "[PERSON_NAME] Black Natural 1.0 Black Ash Intensive 1.10 Very Dark Brown Natura…" at bounding box center [871, 402] width 506 height 38
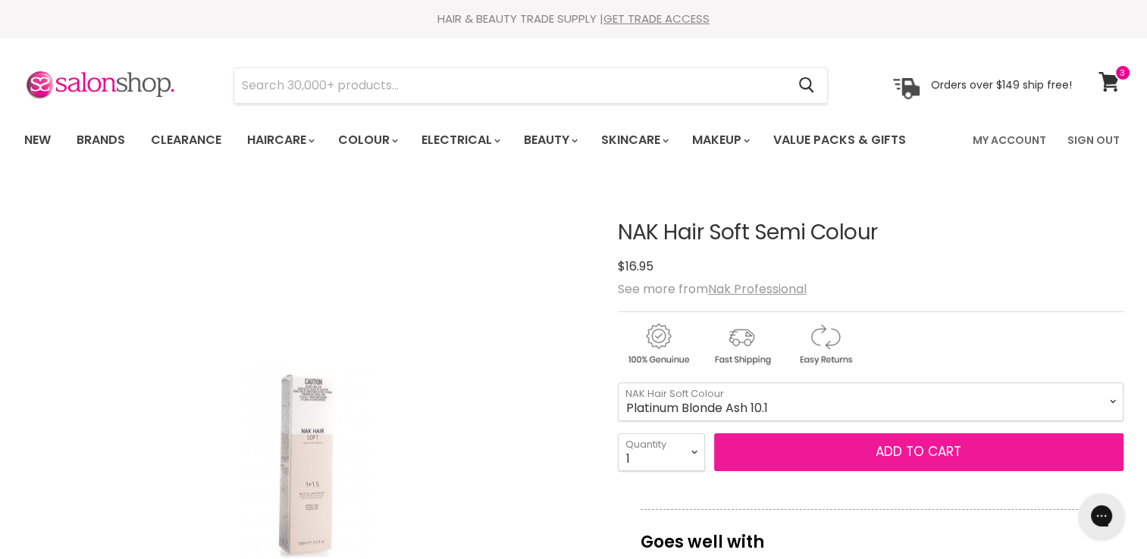
click at [897, 447] on button "Add to cart" at bounding box center [918, 453] width 409 height 38
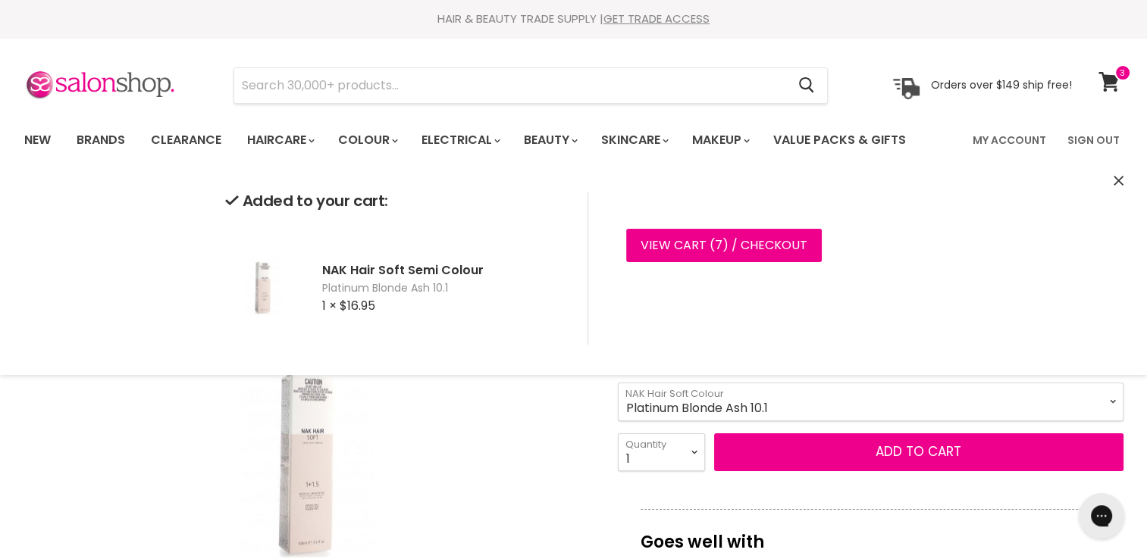
click at [844, 408] on select "Ash Shadow Black Natural 1.0 Black Ash Intensive 1.10 Very Dark Brown Natural 2…" at bounding box center [871, 402] width 506 height 38
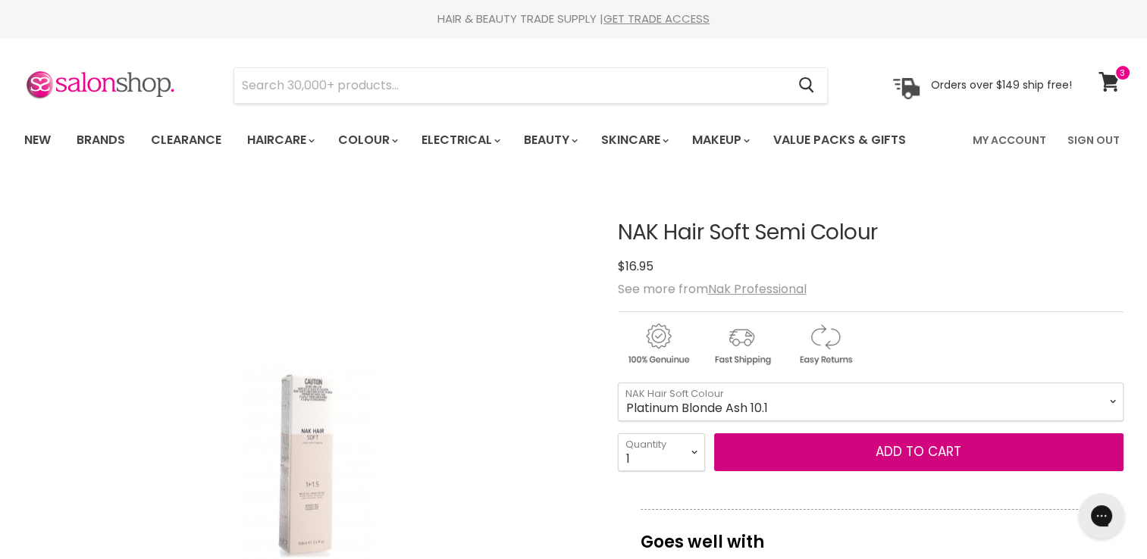
click at [618, 383] on select "Ash Shadow Black Natural 1.0 Black Ash Intensive 1.10 Very Dark Brown Natural 2…" at bounding box center [871, 402] width 506 height 38
select select "Very Light Blonde Pearl Ash 9.21"
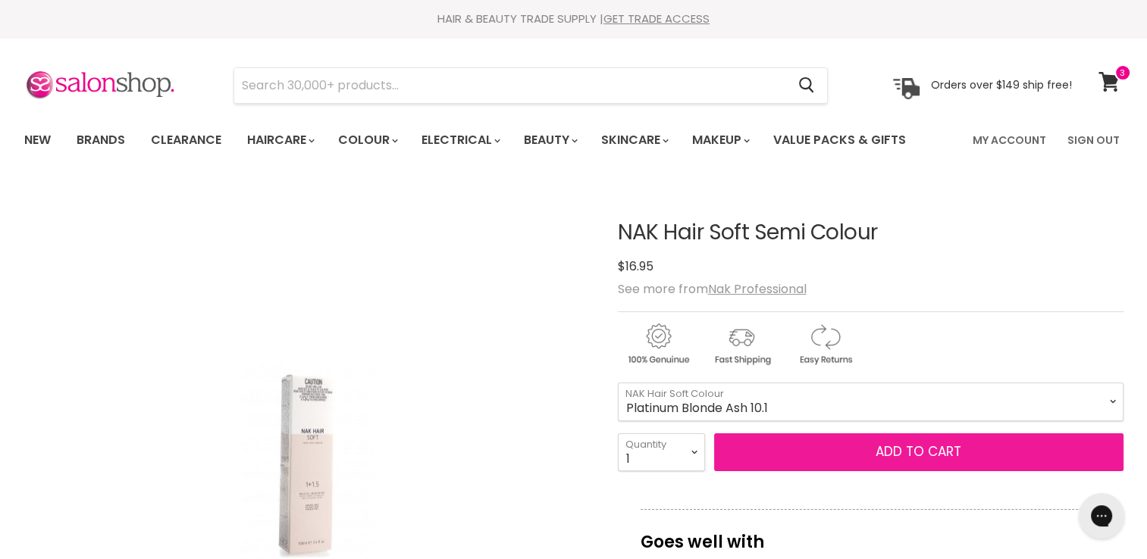
click at [840, 444] on button "Add to cart" at bounding box center [918, 453] width 409 height 38
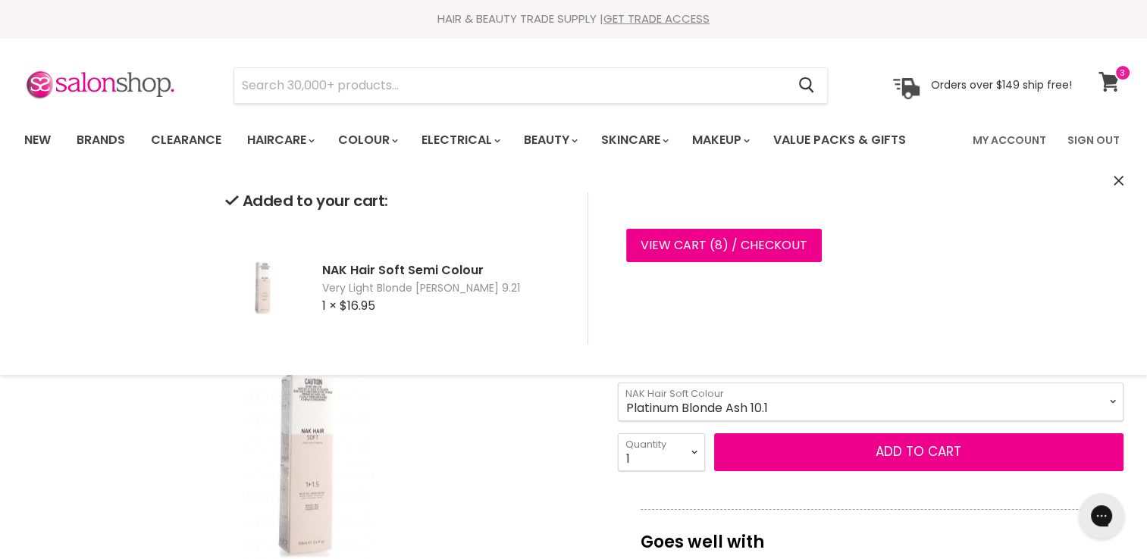
click at [1114, 80] on icon at bounding box center [1108, 82] width 20 height 20
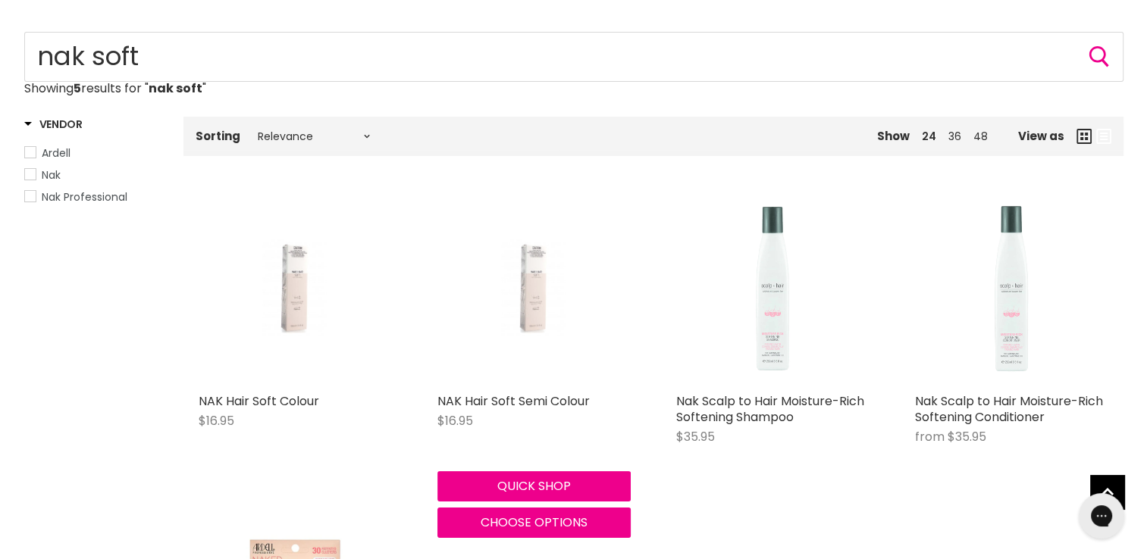
click at [546, 317] on img "Main content" at bounding box center [533, 289] width 128 height 193
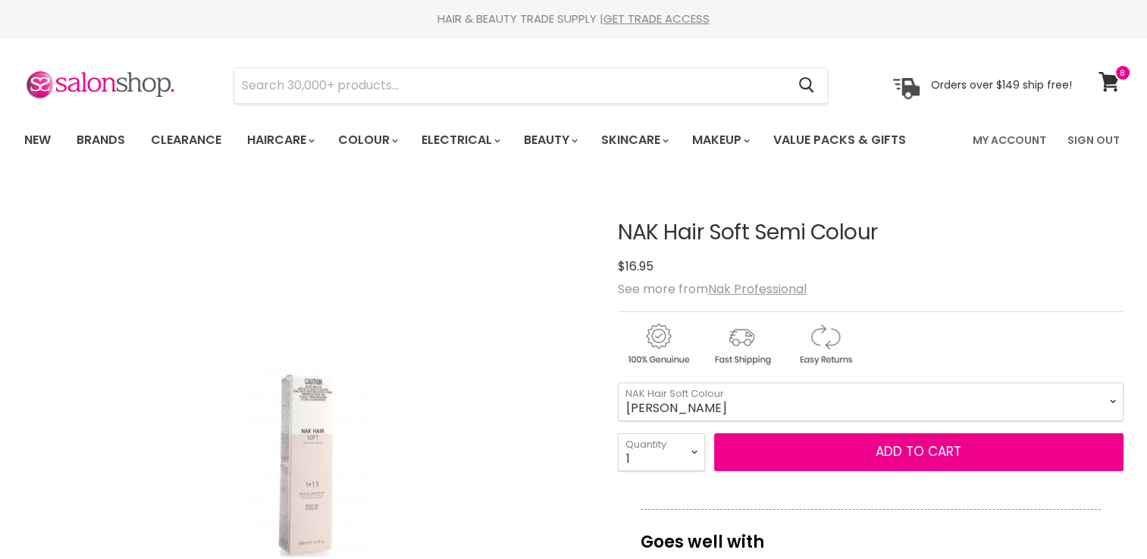
click at [567, 402] on div "Click or scroll to zoom Tap or pinch to zoom" at bounding box center [307, 466] width 566 height 566
click at [618, 383] on select "4.000/4NNN 6.000/6NNN 8.000/8NNN 10.000/10NNN 5.111/5AAI 7.111/7AAI 9.111/9AAI …" at bounding box center [871, 402] width 506 height 38
select select "5.111/5AAI"
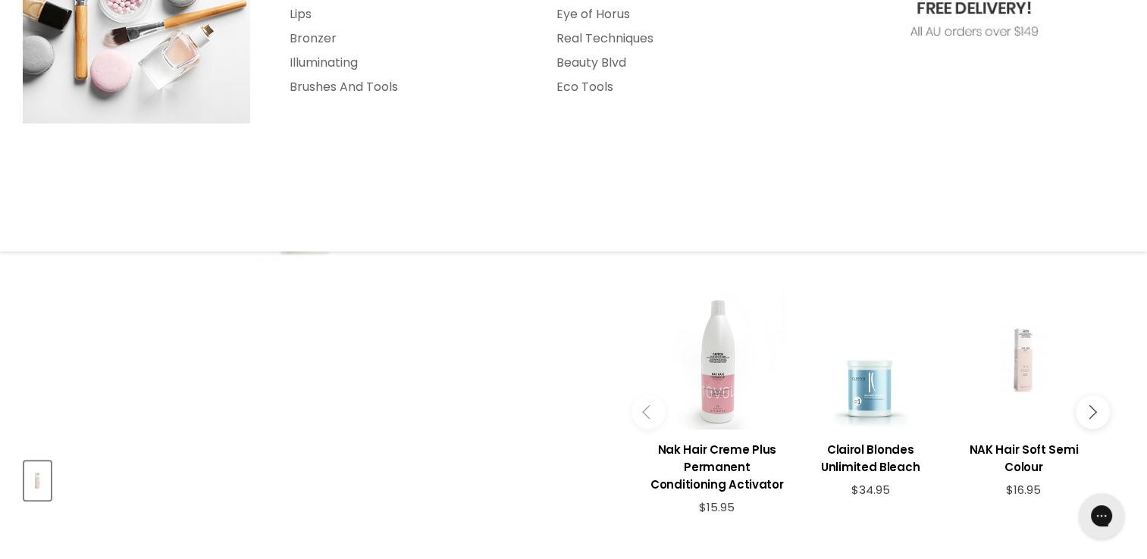
scroll to position [303, 0]
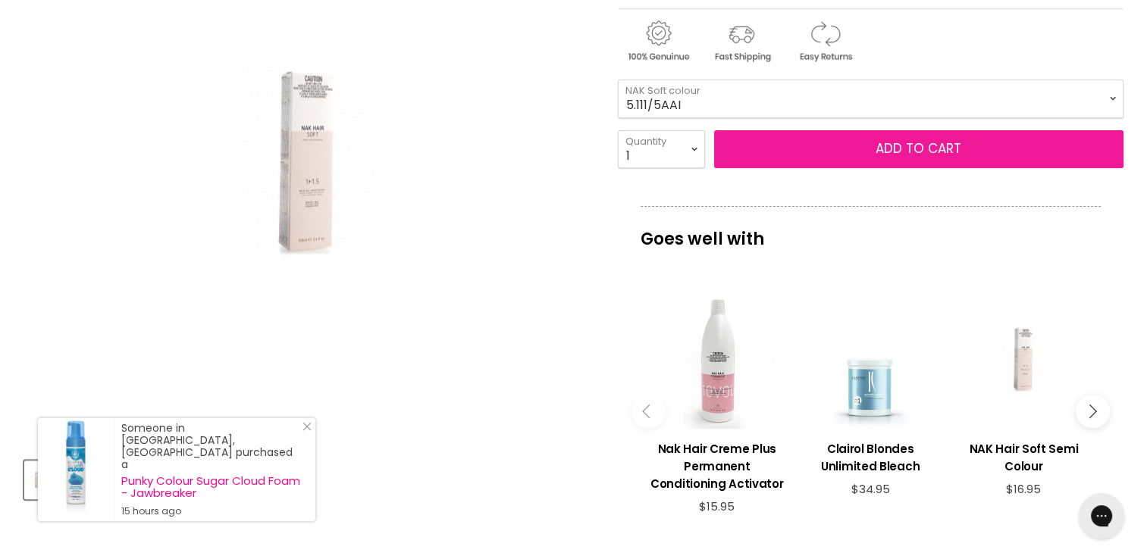
click at [916, 152] on button "Add to cart" at bounding box center [918, 149] width 409 height 38
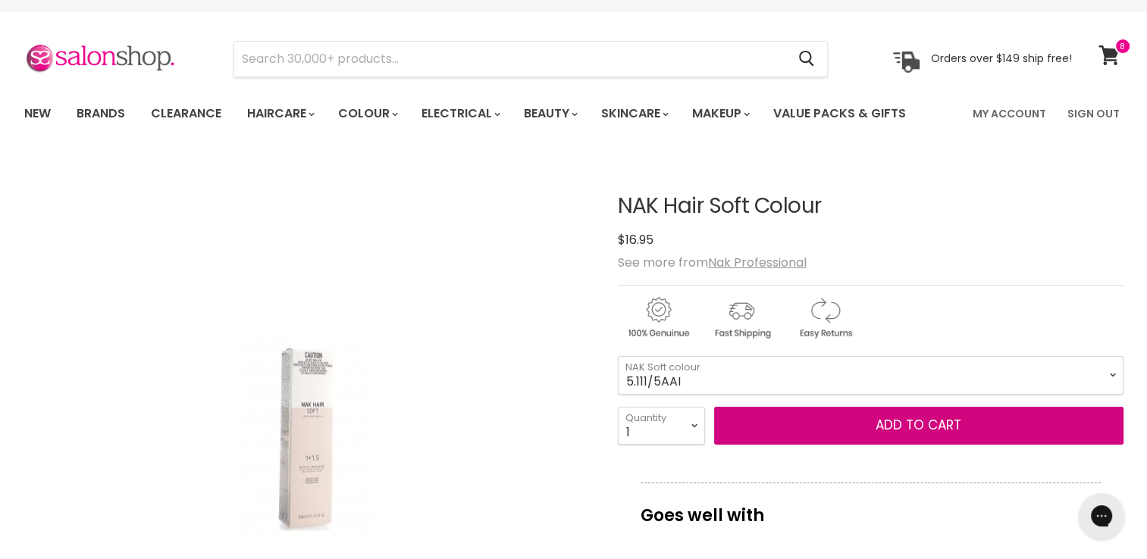
scroll to position [0, 0]
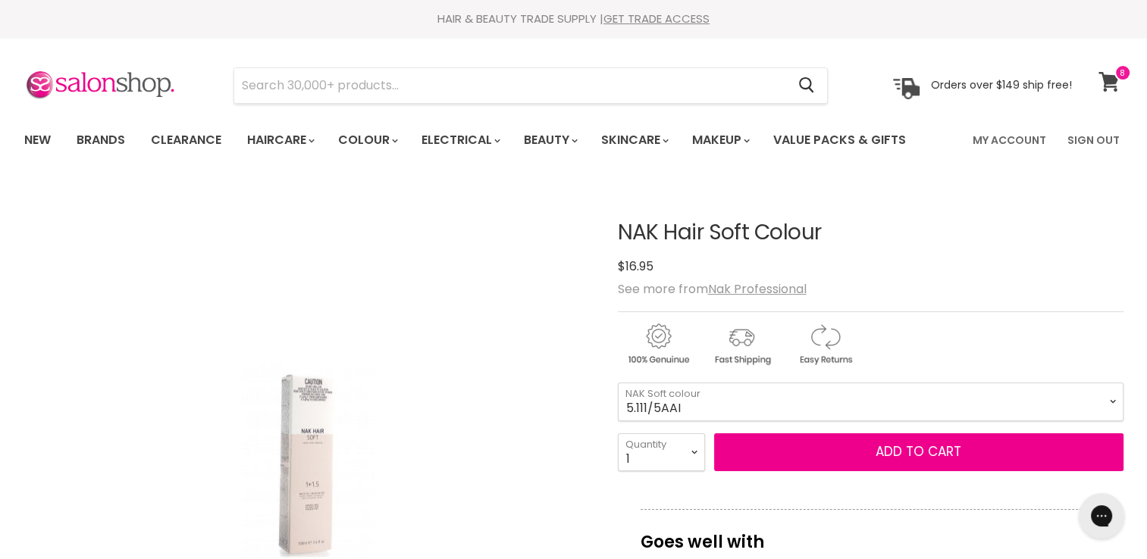
click at [1109, 86] on icon at bounding box center [1108, 82] width 20 height 20
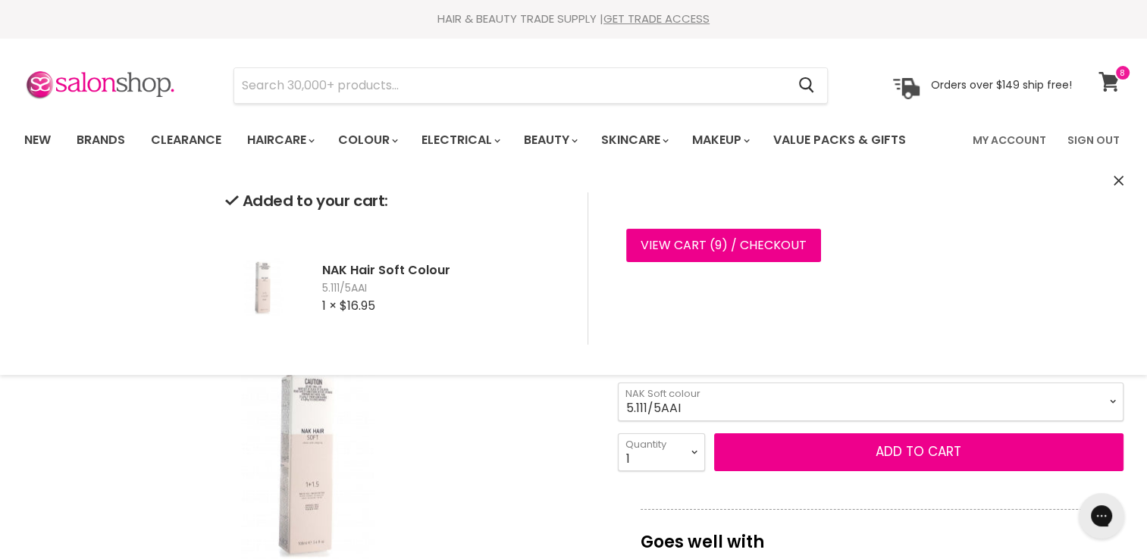
click at [1116, 80] on span at bounding box center [1122, 72] width 17 height 17
